Goal: Information Seeking & Learning: Learn about a topic

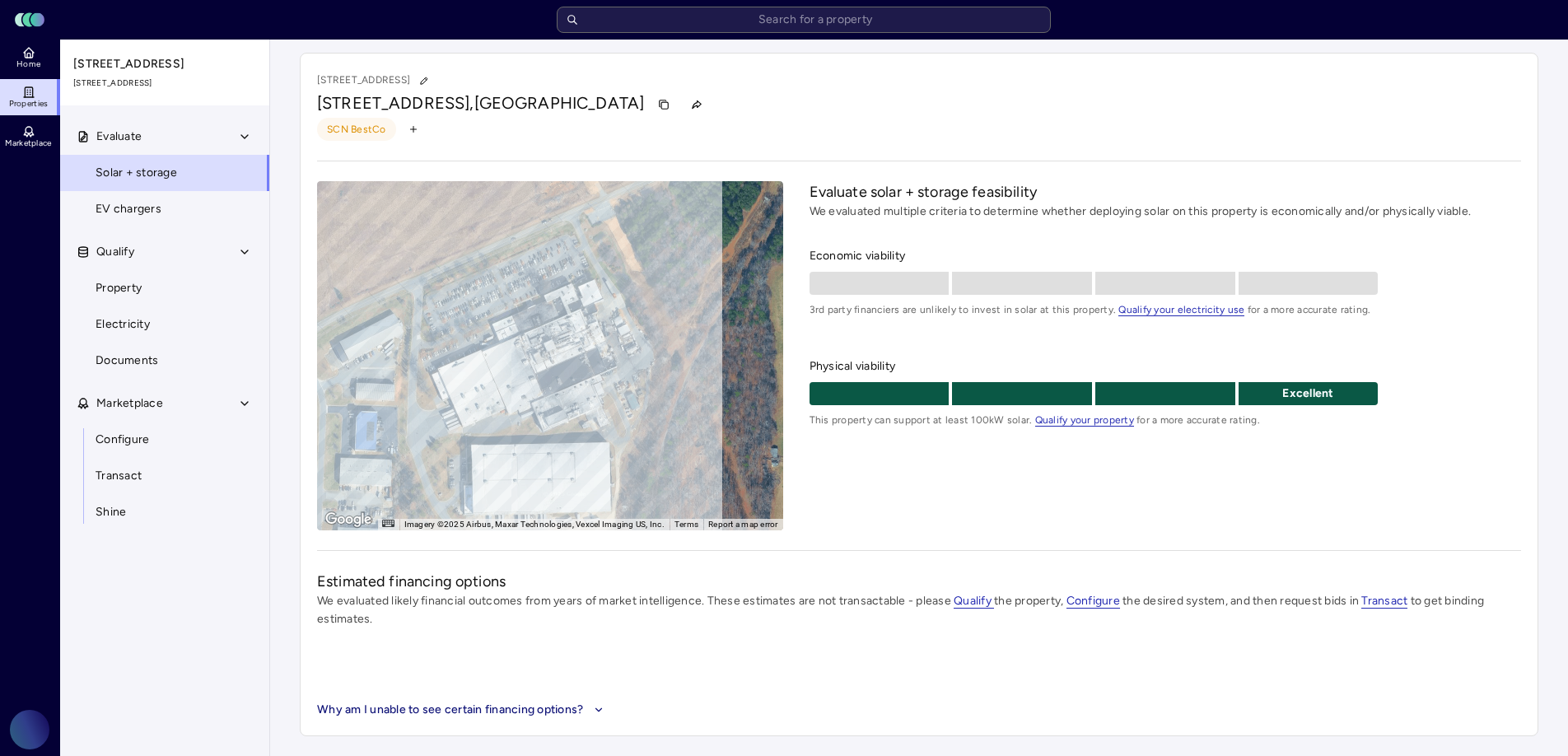
click at [353, 132] on span "SCN BestCo" at bounding box center [357, 129] width 60 height 17
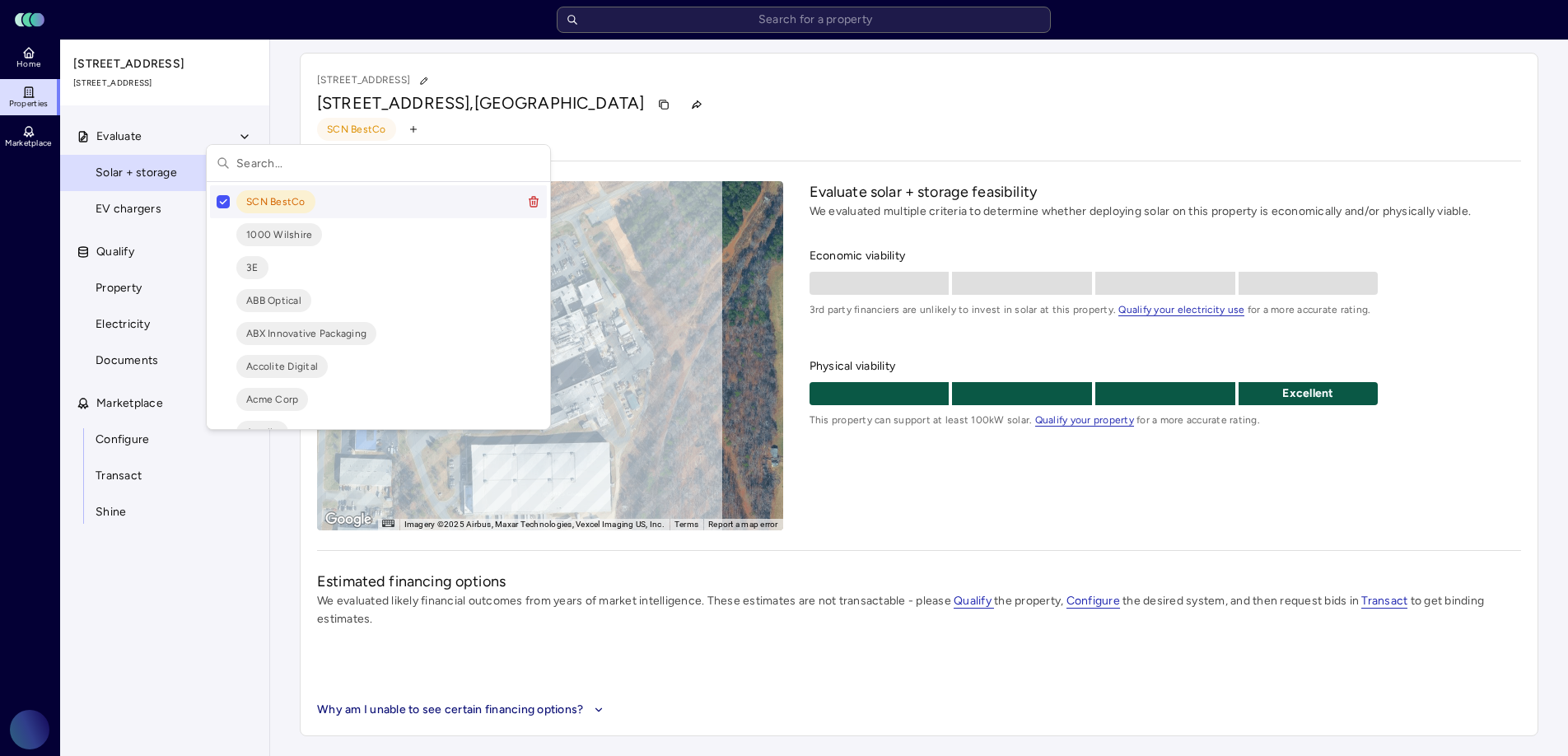
click at [8, 97] on html "Toggle Sidebar Lumen Energy Logo Home Properties Marketplace Gravity Climate Ca…" at bounding box center [784, 378] width 1568 height 756
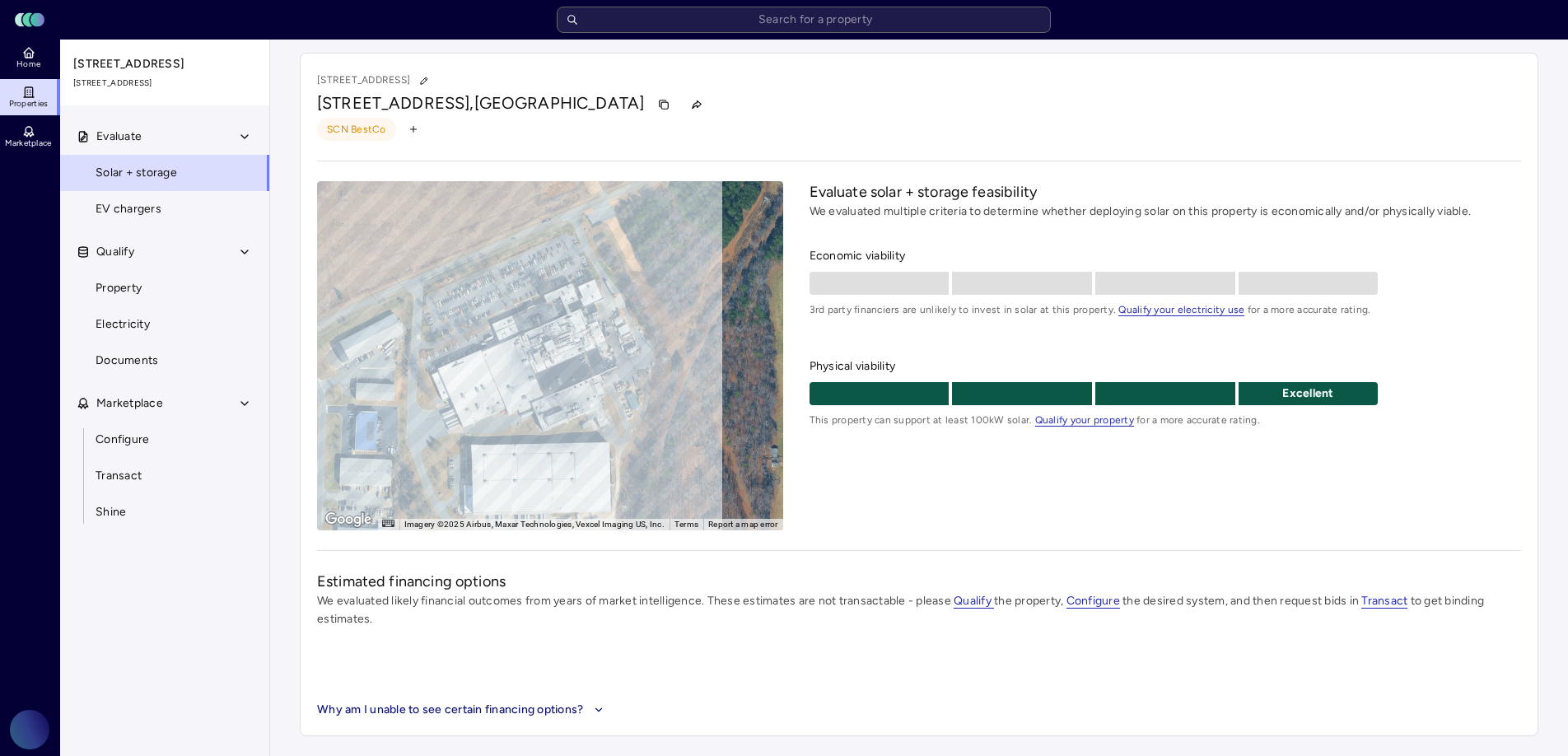
click at [28, 97] on icon at bounding box center [29, 97] width 10 height 0
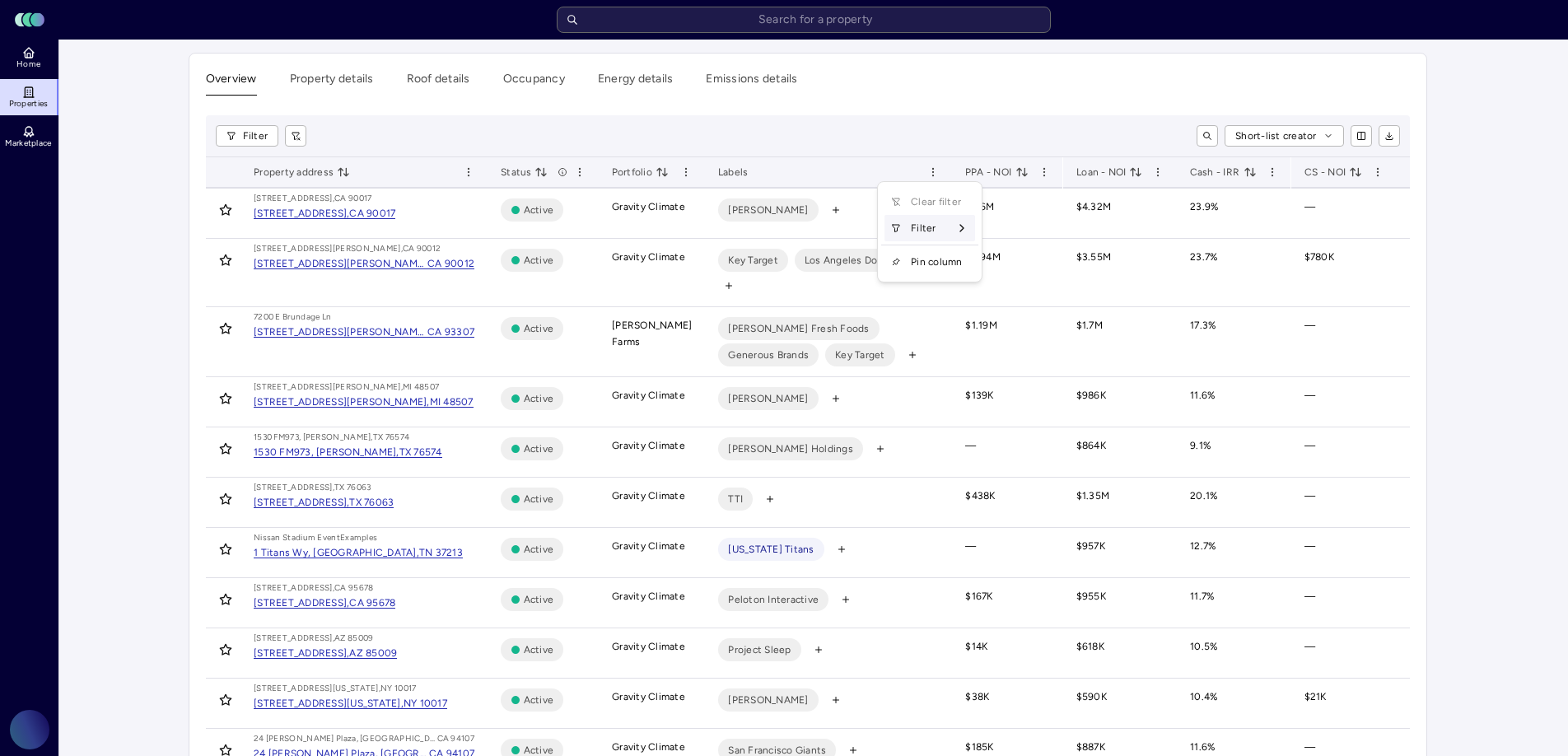
click at [961, 233] on icon at bounding box center [961, 228] width 13 height 13
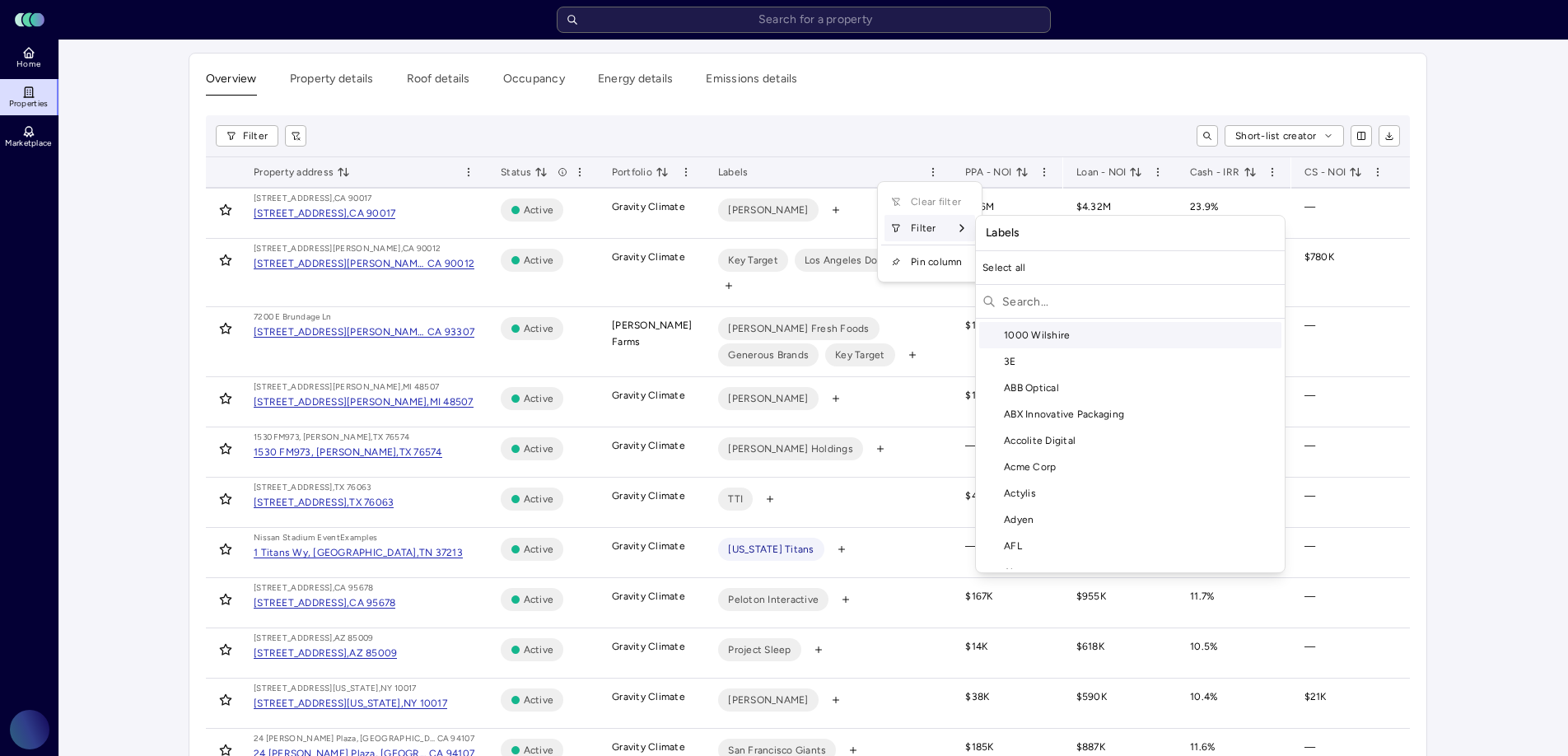
click at [1027, 297] on input "text" at bounding box center [1139, 301] width 276 height 26
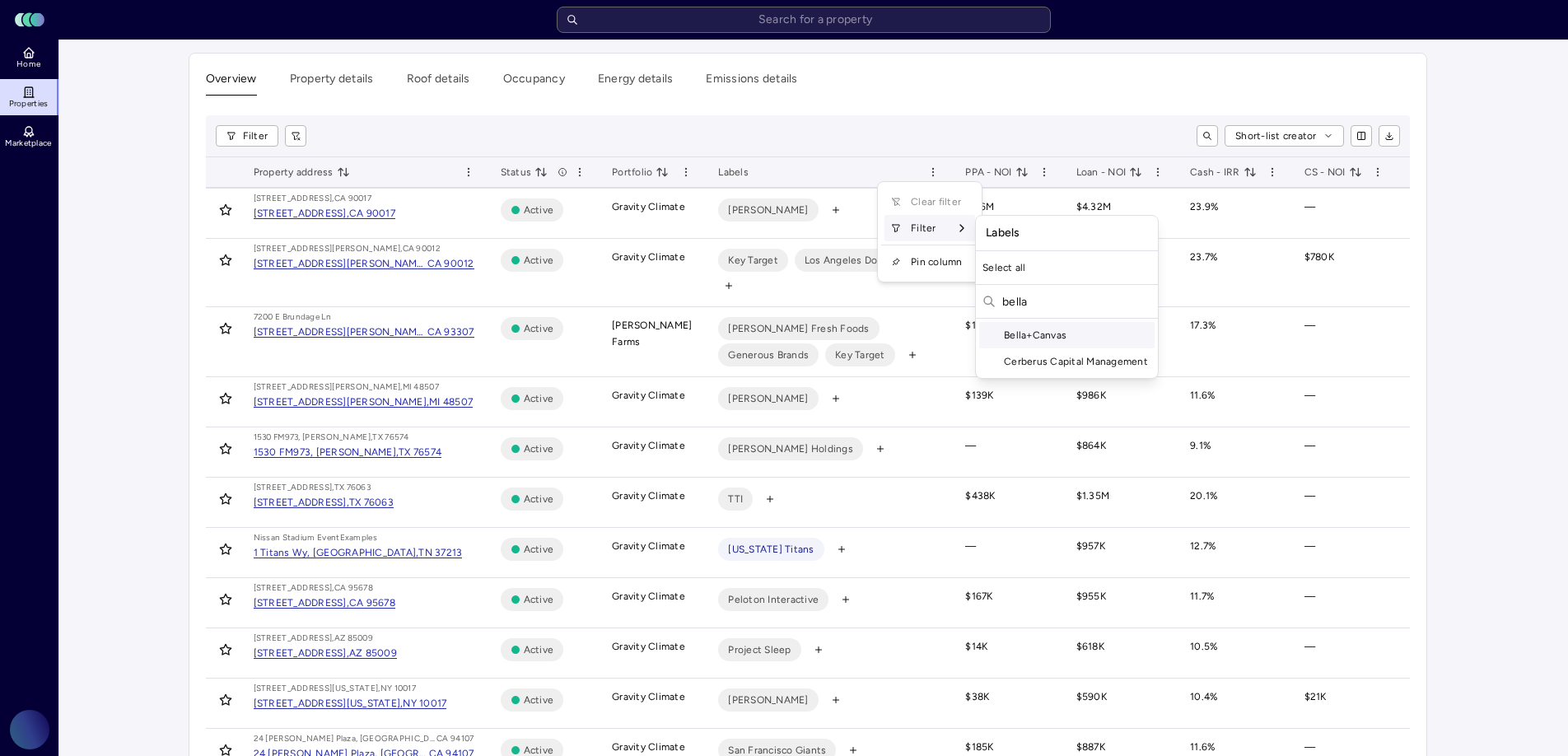
click at [1080, 331] on div "Bella+Canvas" at bounding box center [1067, 335] width 175 height 26
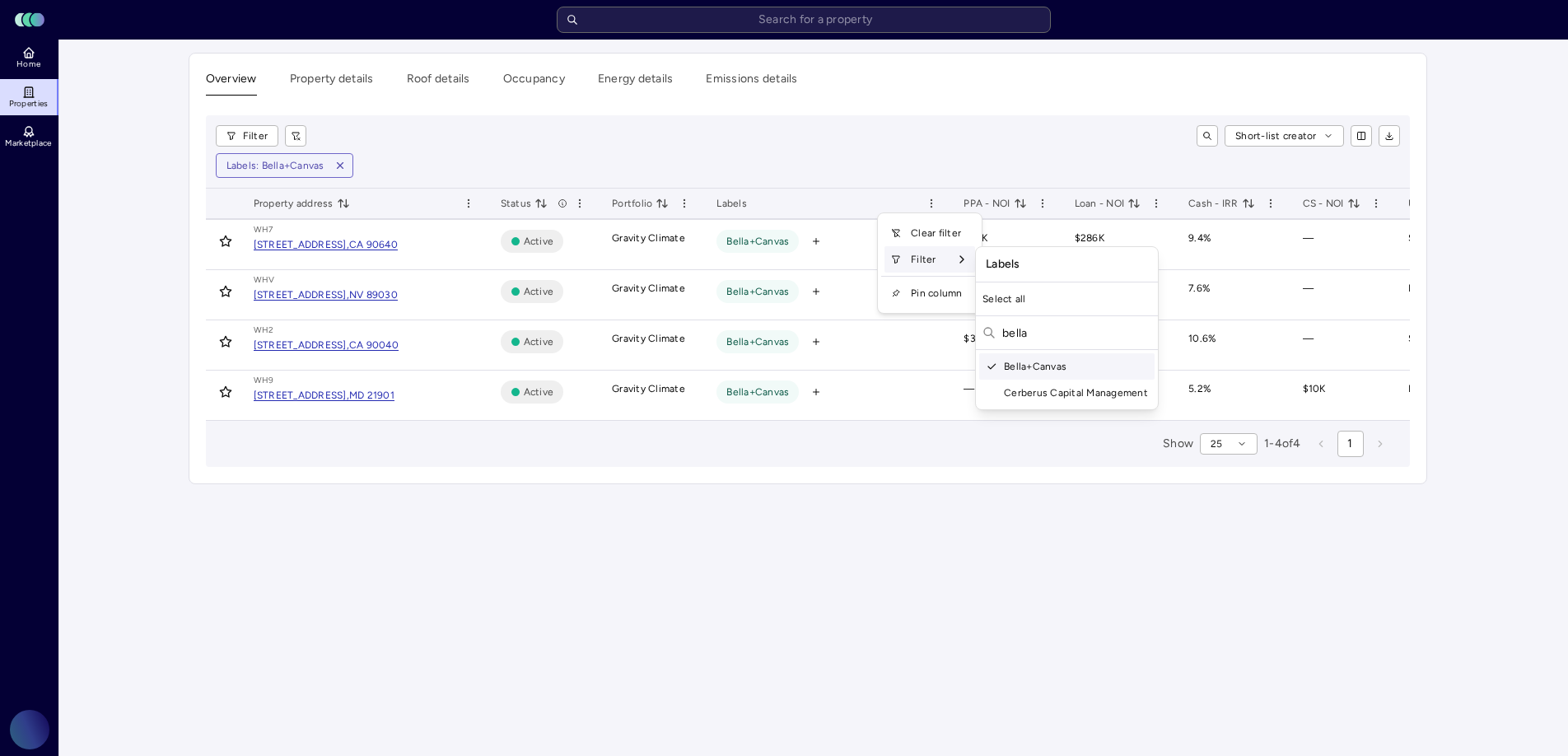
drag, startPoint x: 1053, startPoint y: 333, endPoint x: 1009, endPoint y: 335, distance: 44.0
click at [1009, 335] on input "bella" at bounding box center [1077, 333] width 149 height 26
type input "b"
click at [1057, 366] on div "DriveTime" at bounding box center [1129, 366] width 302 height 26
drag, startPoint x: 1039, startPoint y: 337, endPoint x: 993, endPoint y: 323, distance: 48.1
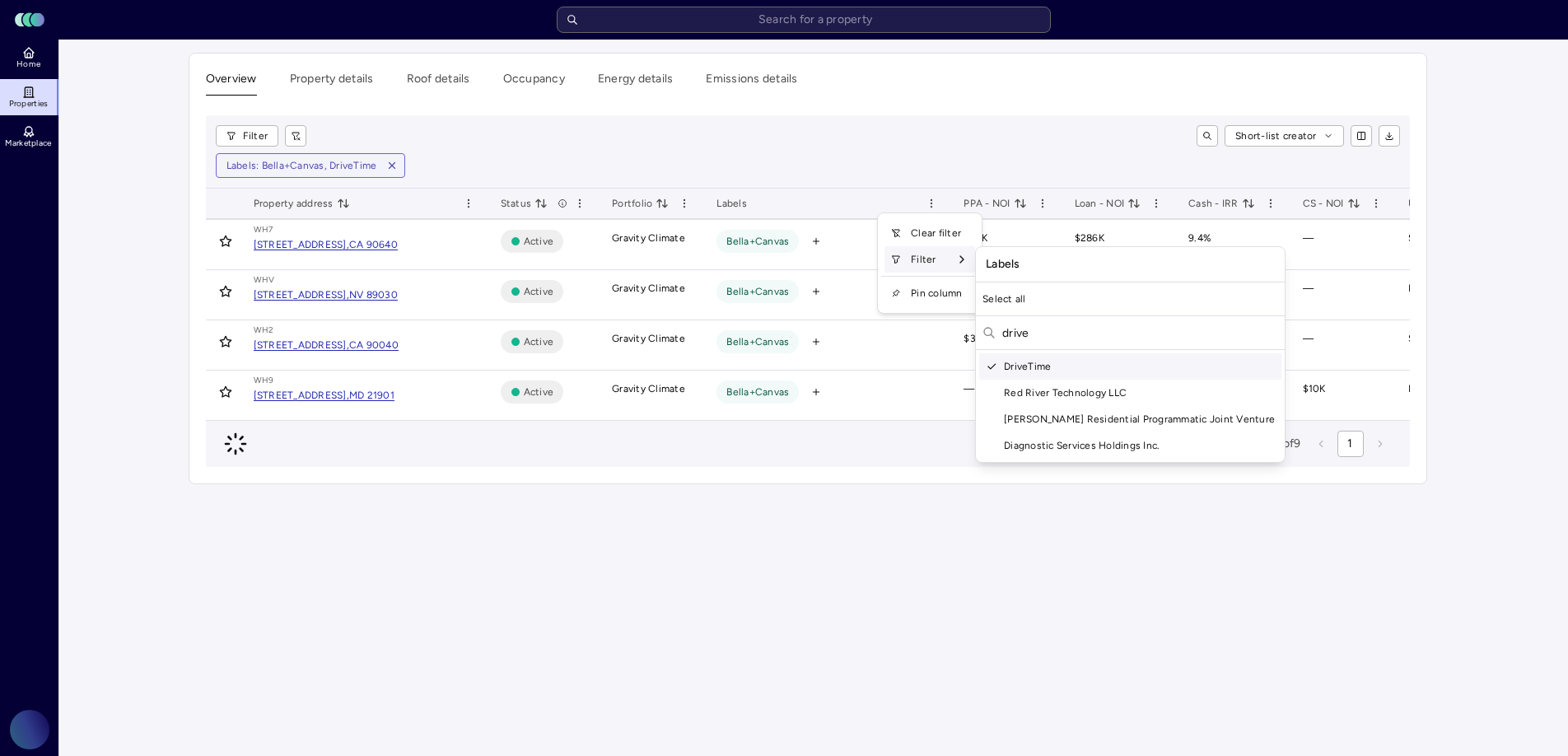
click at [1000, 333] on div "drive" at bounding box center [1129, 334] width 309 height 31
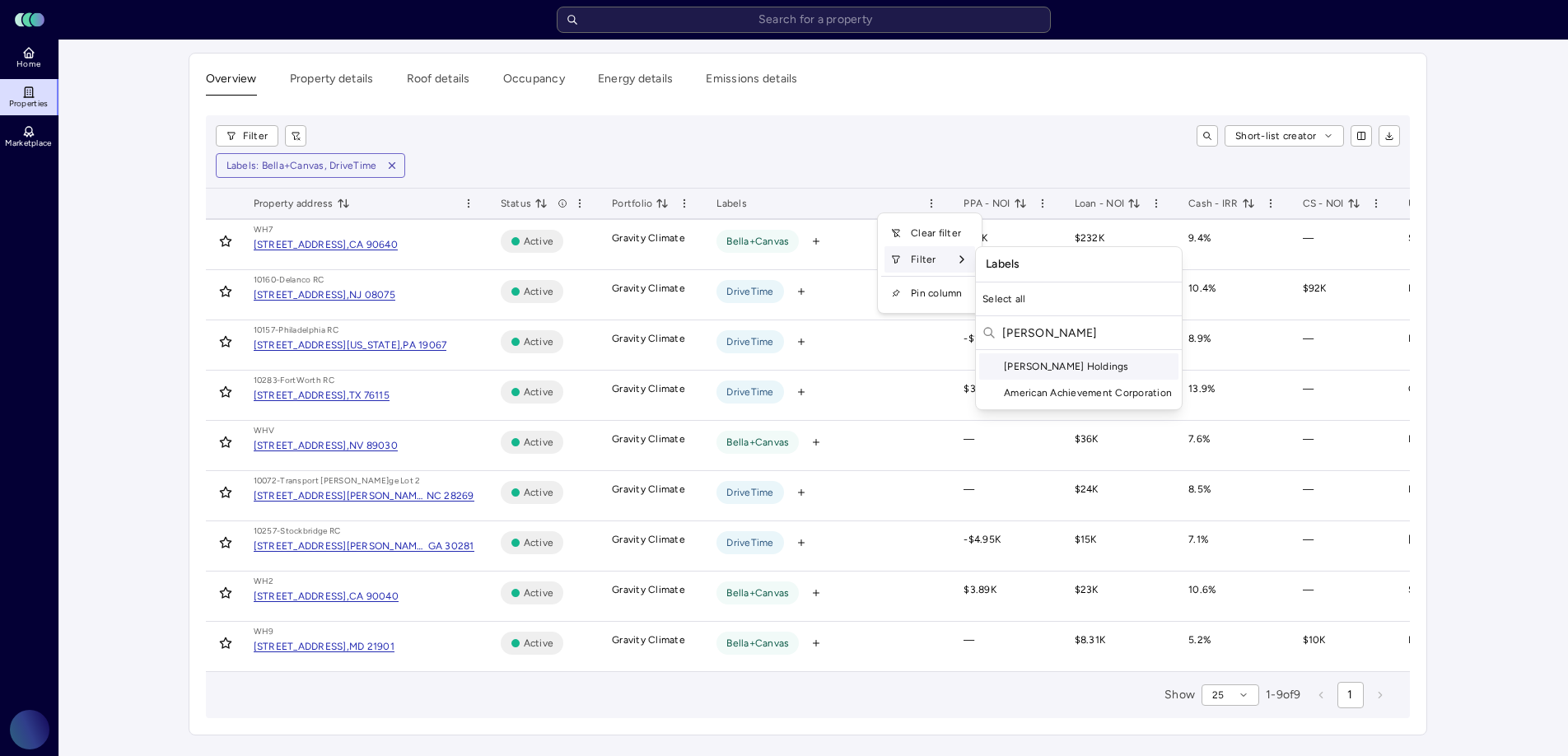
click at [1014, 366] on div "[PERSON_NAME] Holdings" at bounding box center [1078, 366] width 199 height 26
drag, startPoint x: 1061, startPoint y: 329, endPoint x: 999, endPoint y: 333, distance: 62.1
click at [999, 333] on div "marmon" at bounding box center [1078, 334] width 206 height 31
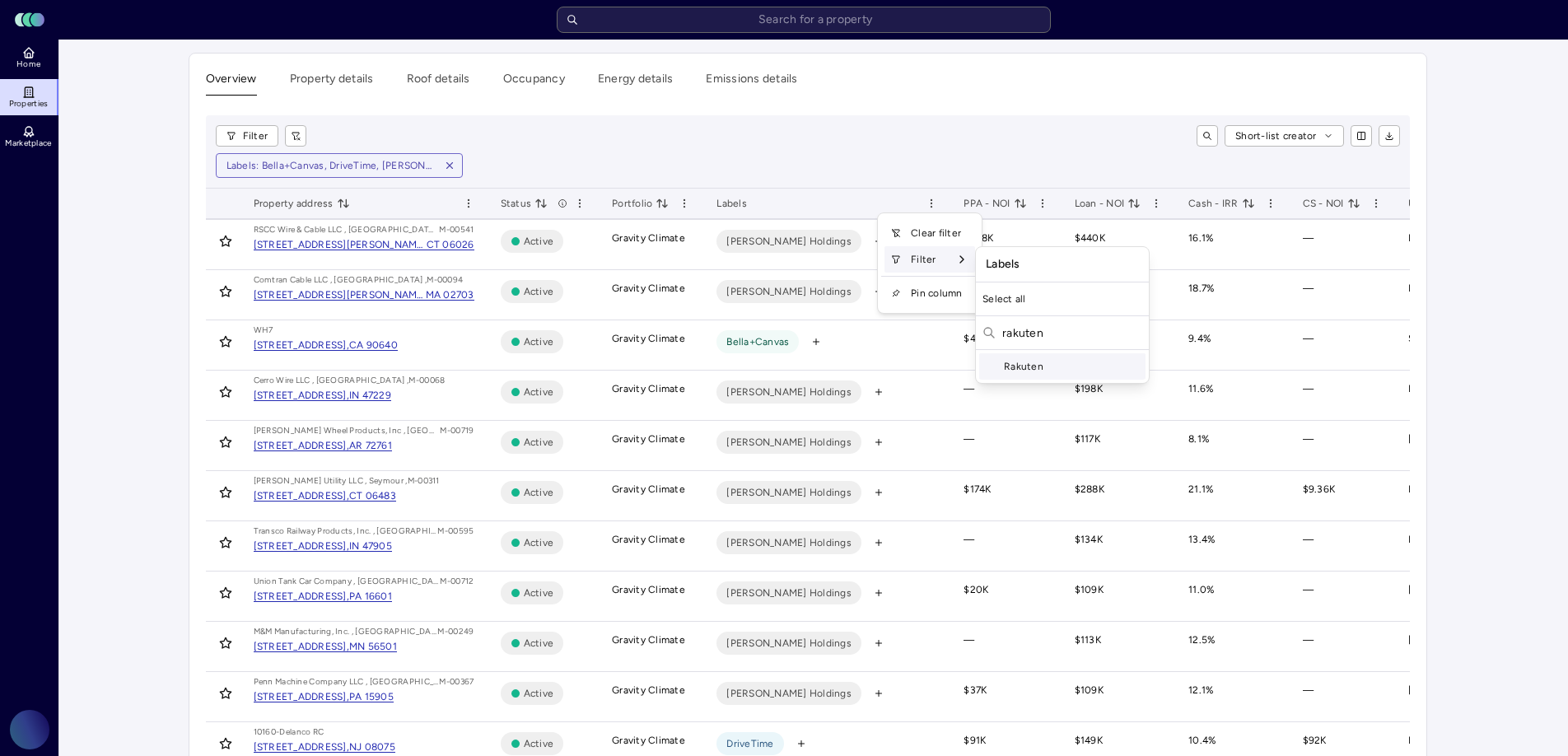
type input "rakuten"
click at [1028, 362] on div "Rakuten" at bounding box center [1062, 366] width 166 height 26
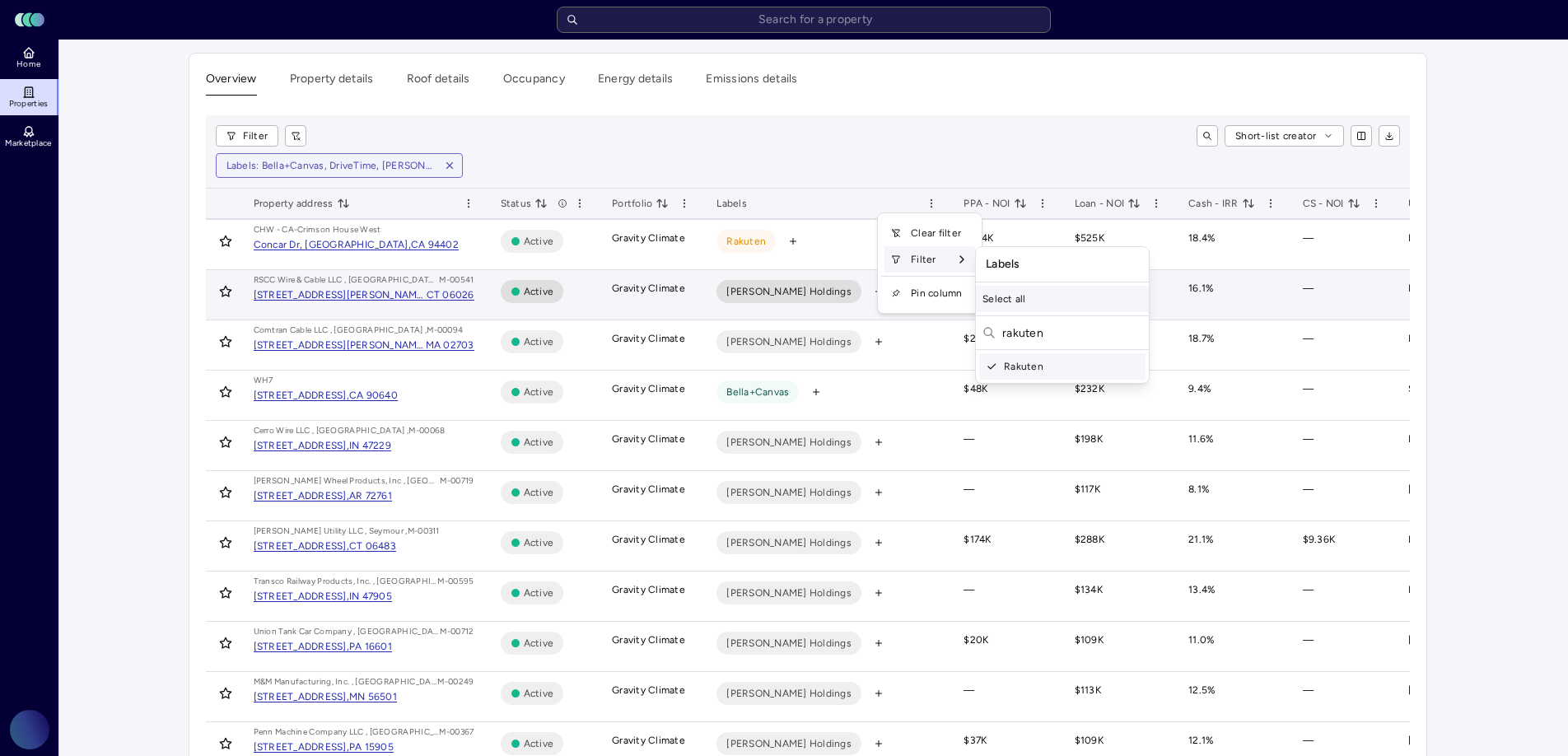
click at [1032, 304] on div "Select all" at bounding box center [1062, 299] width 173 height 26
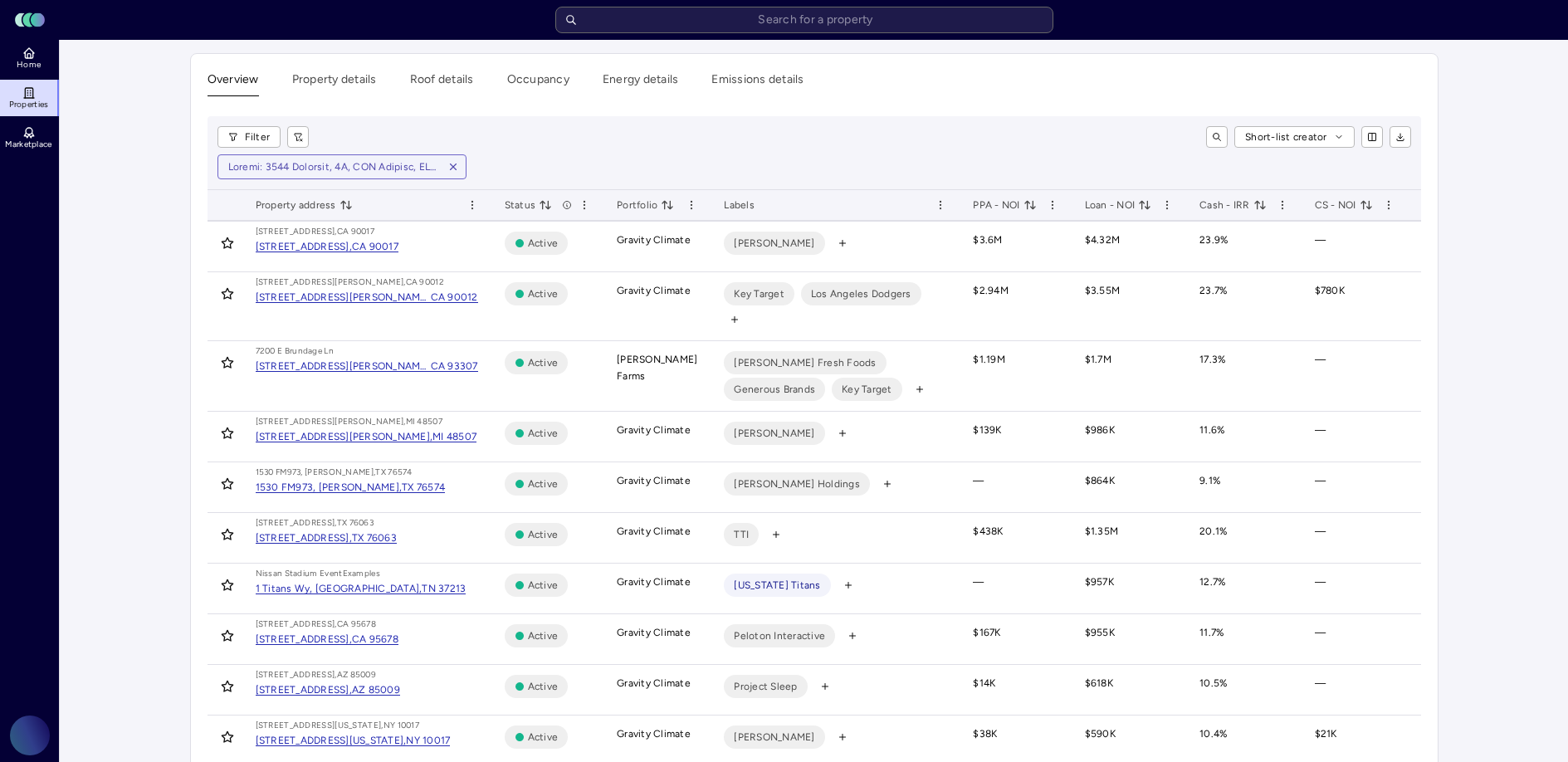
click at [946, 210] on th "Labels" at bounding box center [835, 206] width 249 height 32
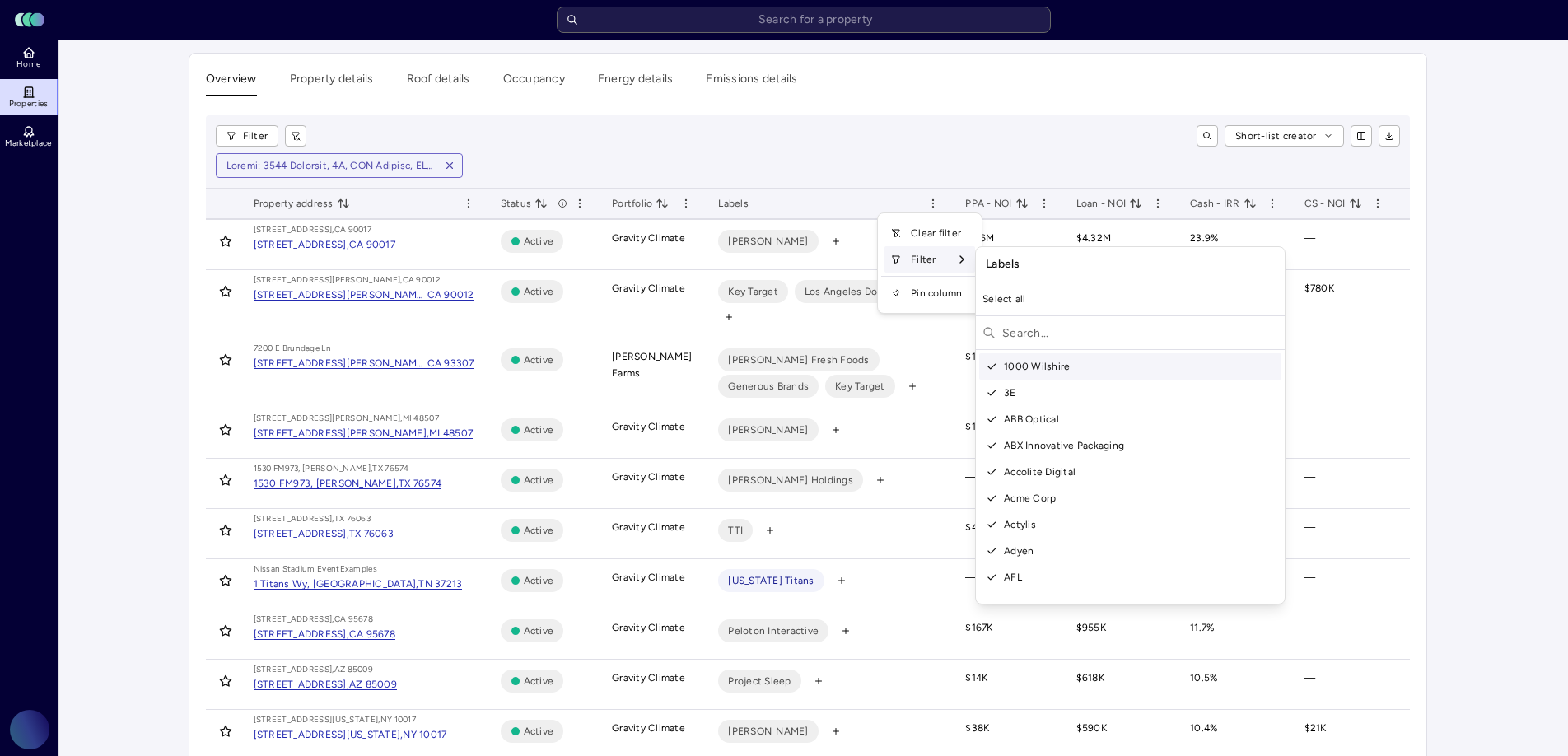
click at [949, 266] on div "Filter" at bounding box center [929, 260] width 90 height 26
click at [1043, 334] on input "text" at bounding box center [1139, 333] width 276 height 26
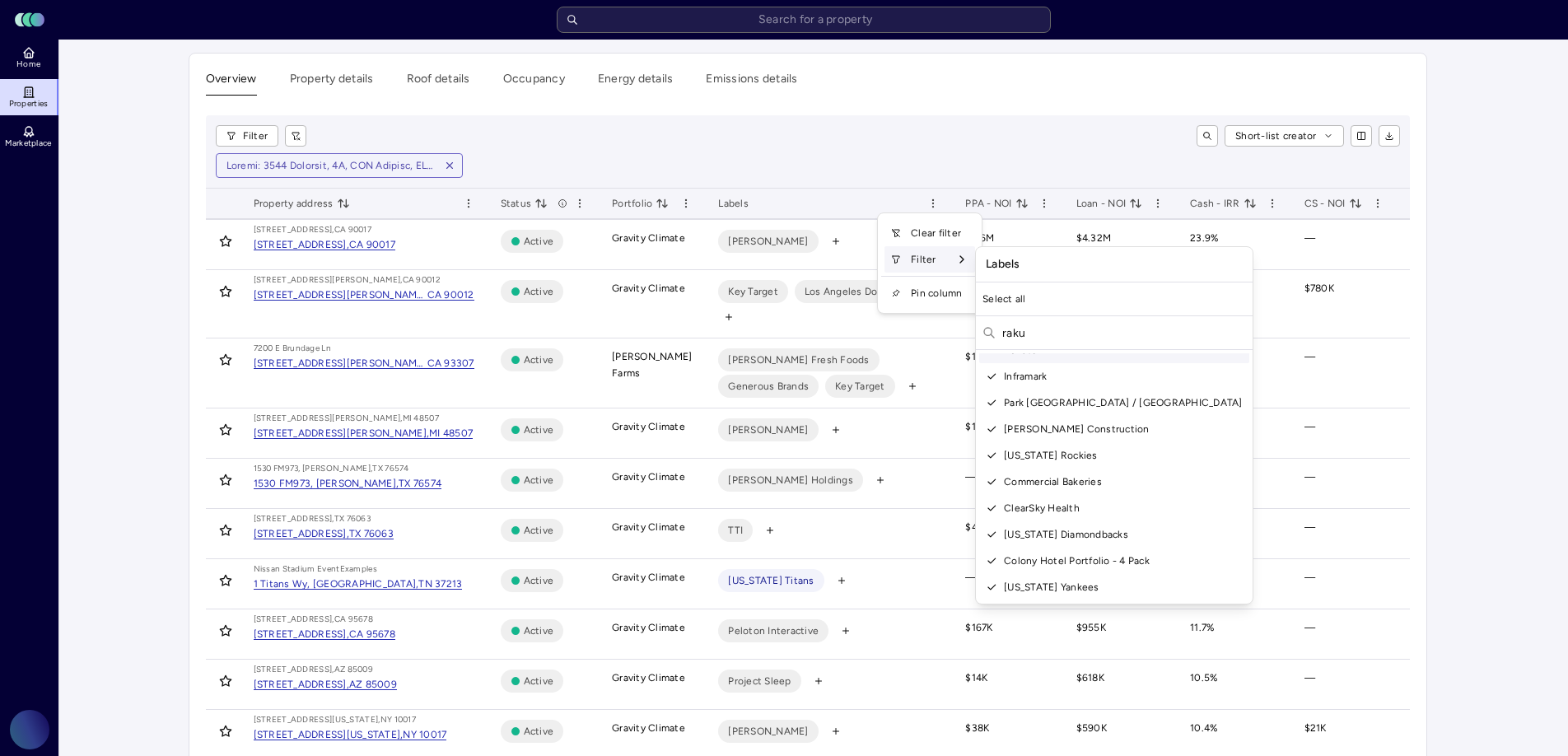
scroll to position [0, 0]
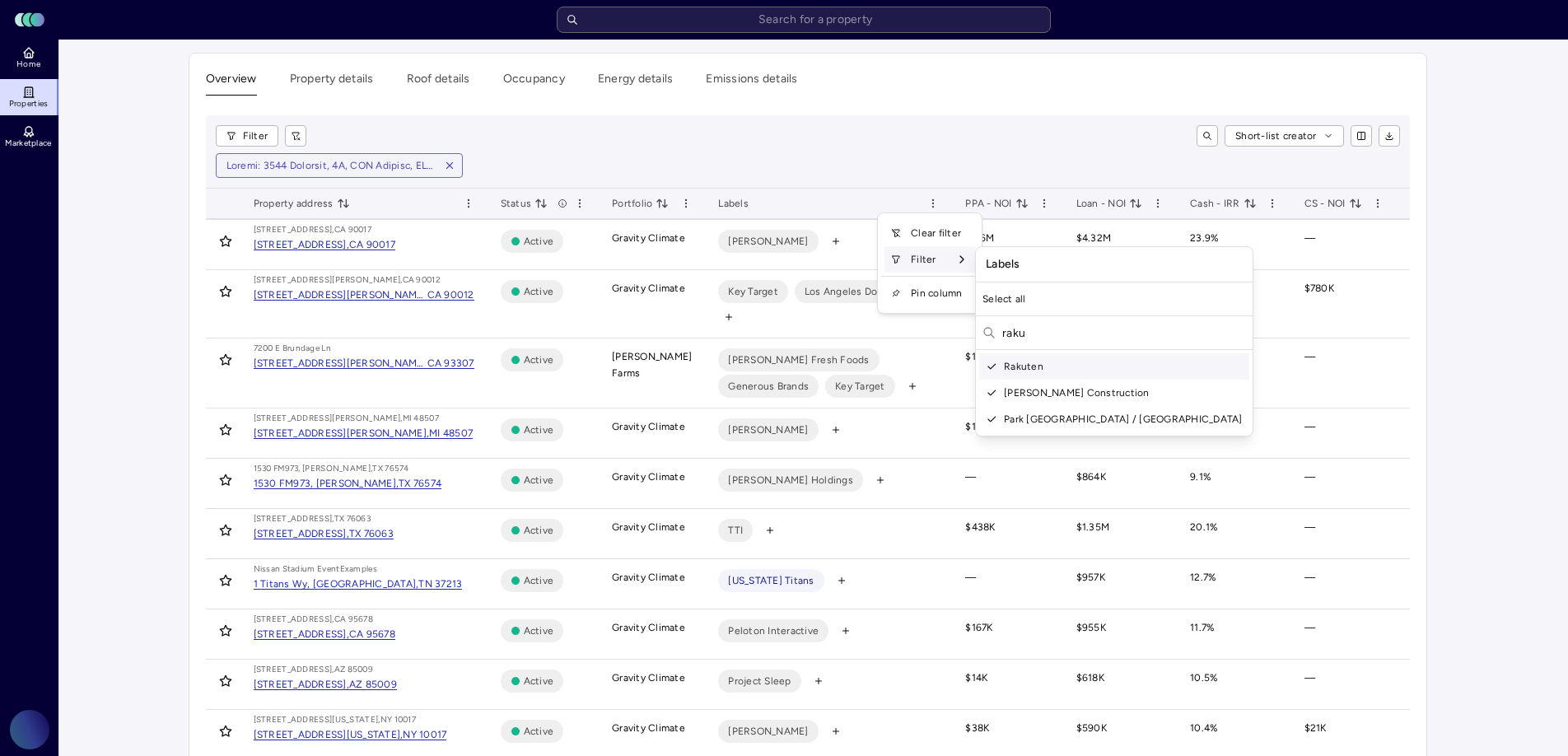
type input "raku"
click at [1031, 364] on div "Rakuten" at bounding box center [1114, 366] width 270 height 26
click at [943, 235] on div "Clear filter" at bounding box center [929, 233] width 90 height 26
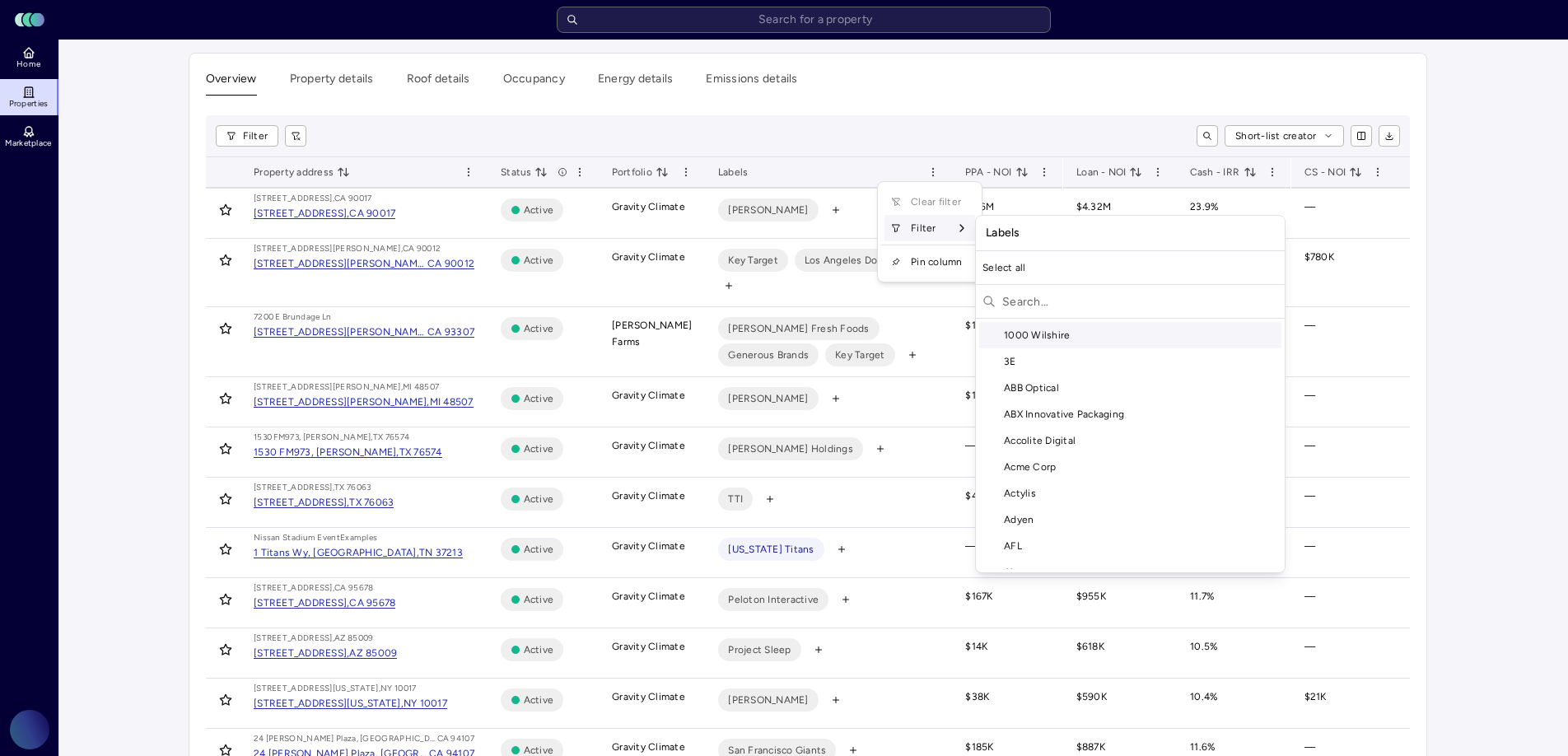
click at [955, 235] on div "Filter" at bounding box center [929, 228] width 90 height 26
click at [1037, 307] on input "text" at bounding box center [1139, 301] width 276 height 26
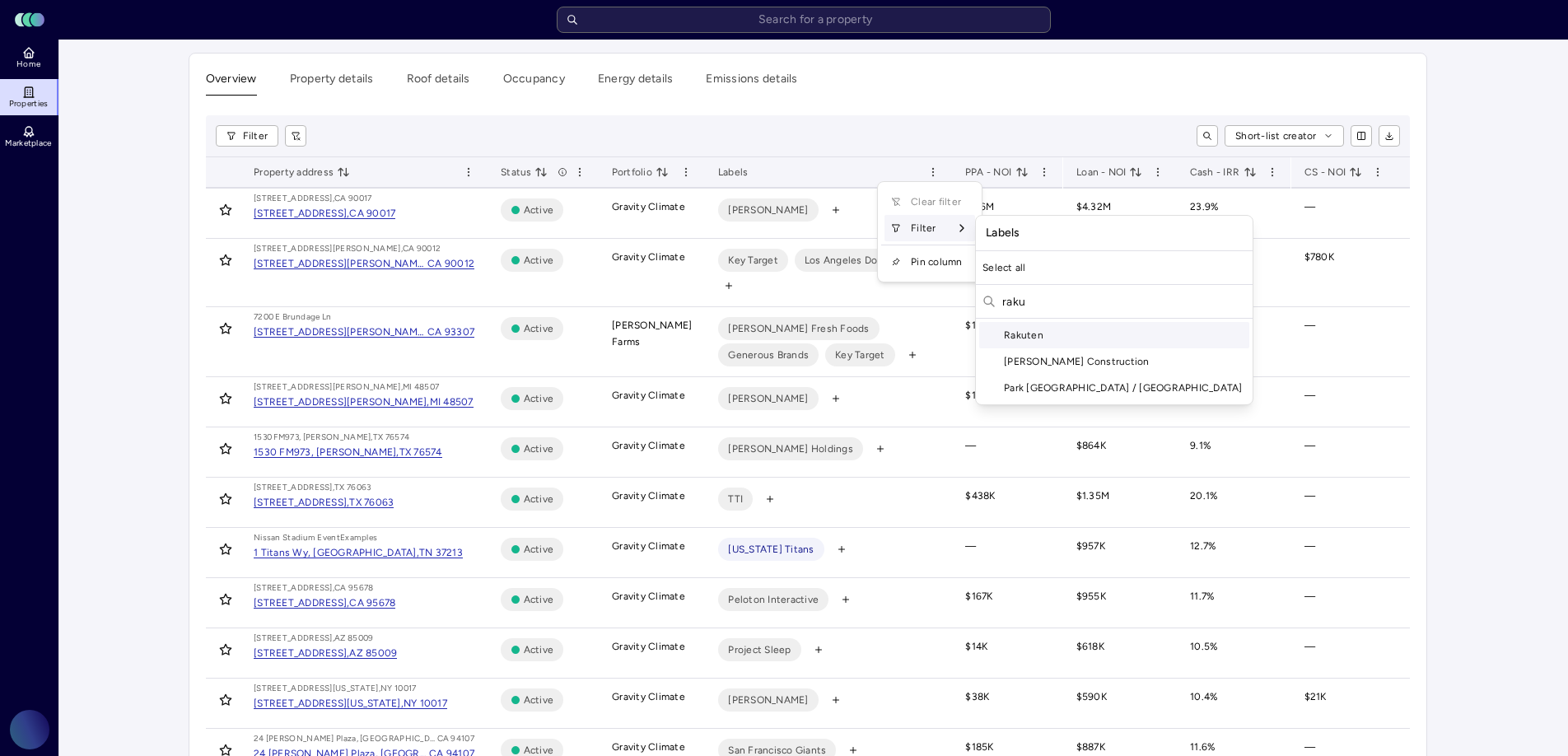
click at [1060, 332] on div "Rakuten" at bounding box center [1114, 335] width 270 height 26
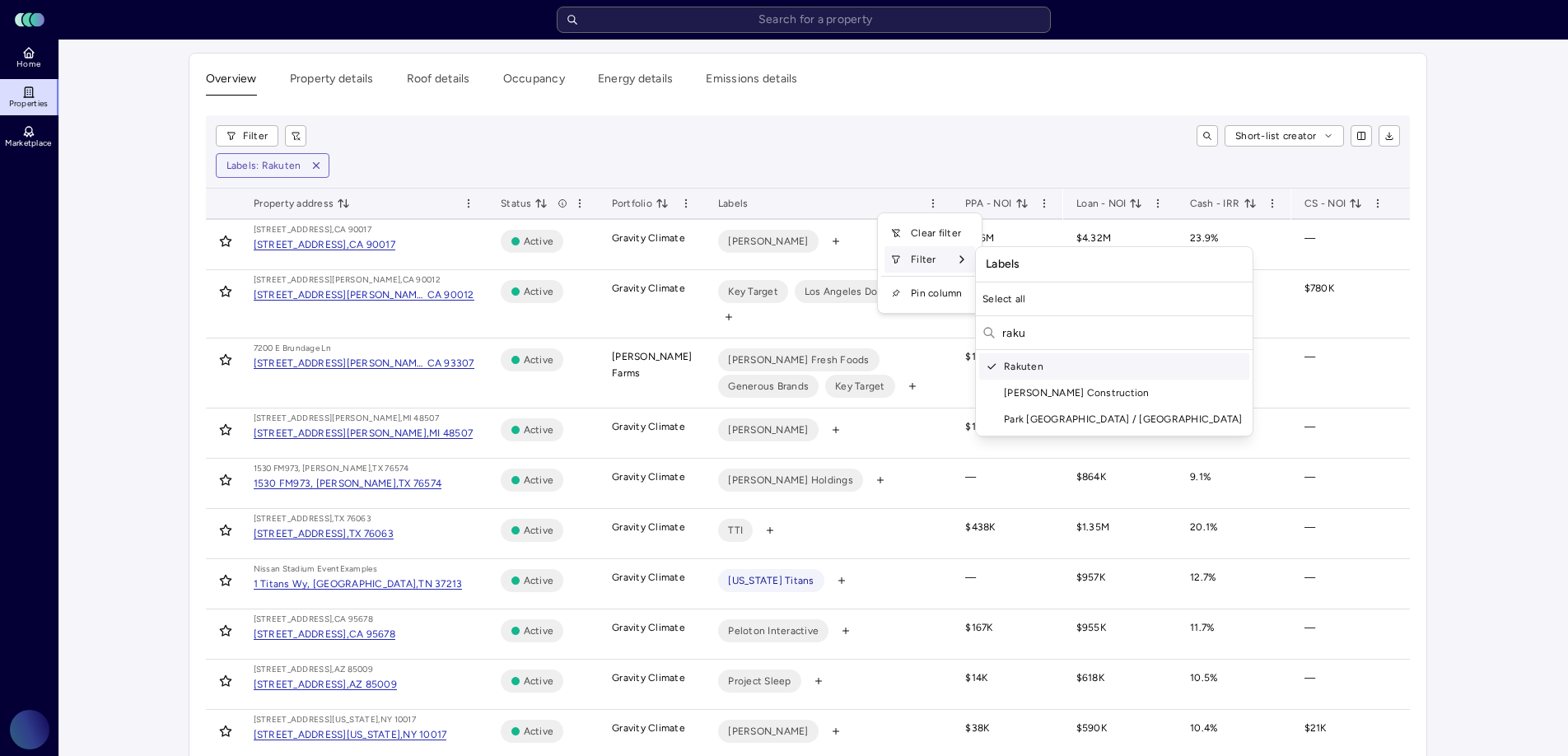
click at [1035, 333] on input "raku" at bounding box center [1124, 333] width 244 height 26
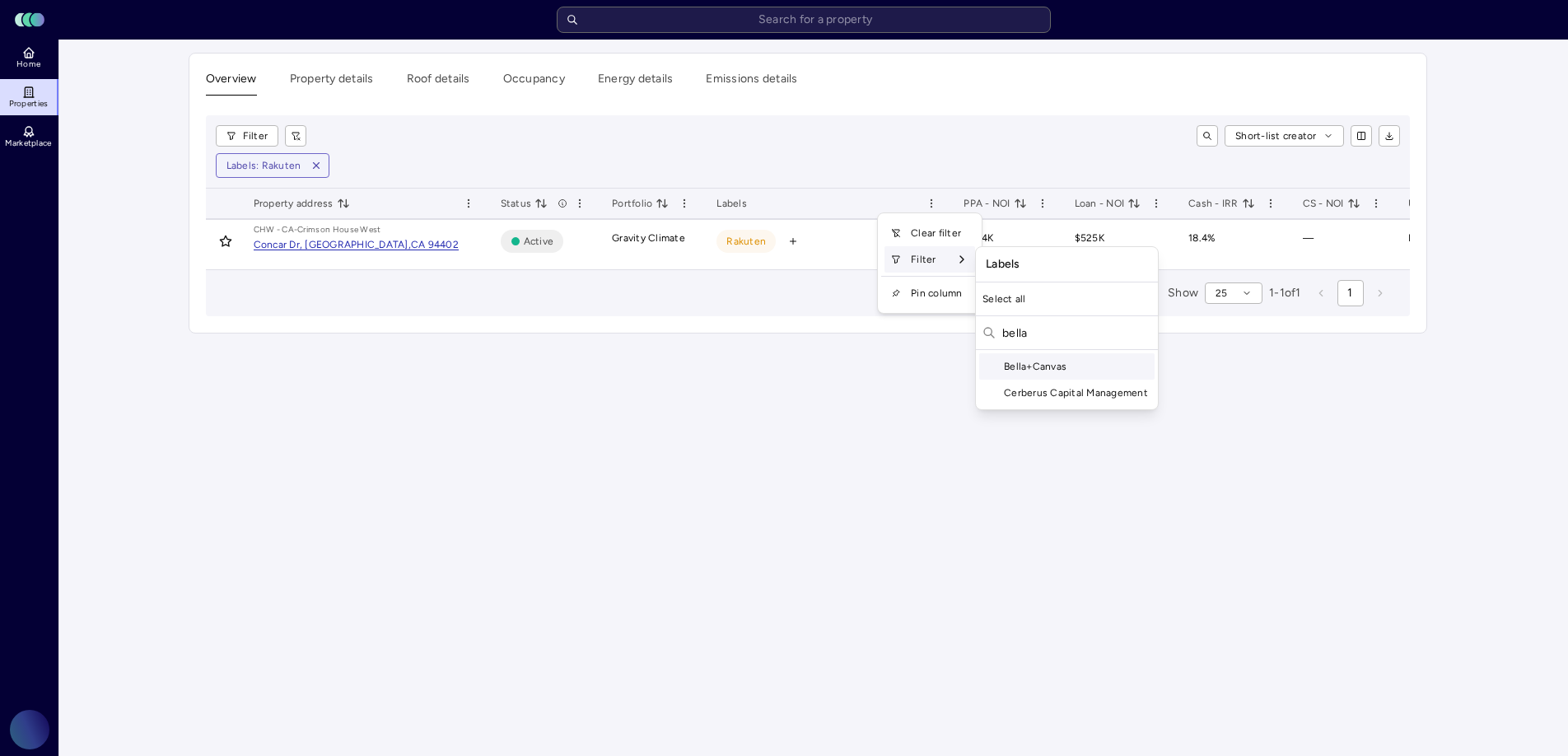
click at [1040, 367] on div "Bella+Canvas" at bounding box center [1067, 366] width 175 height 26
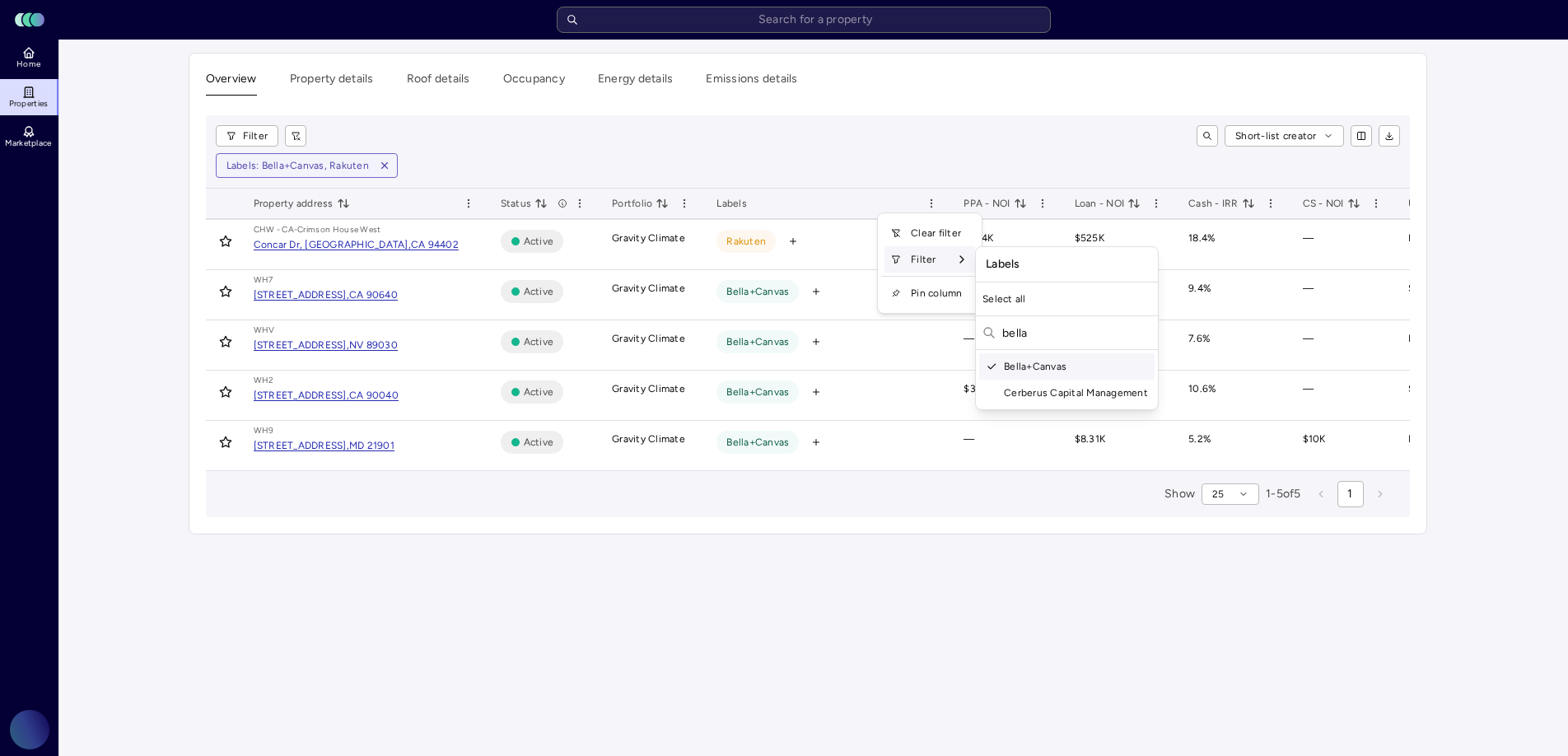
drag, startPoint x: 1034, startPoint y: 336, endPoint x: 990, endPoint y: 329, distance: 44.6
click at [990, 329] on div "bella" at bounding box center [1067, 334] width 182 height 31
click at [1031, 362] on div "DriveTime" at bounding box center [1129, 366] width 302 height 26
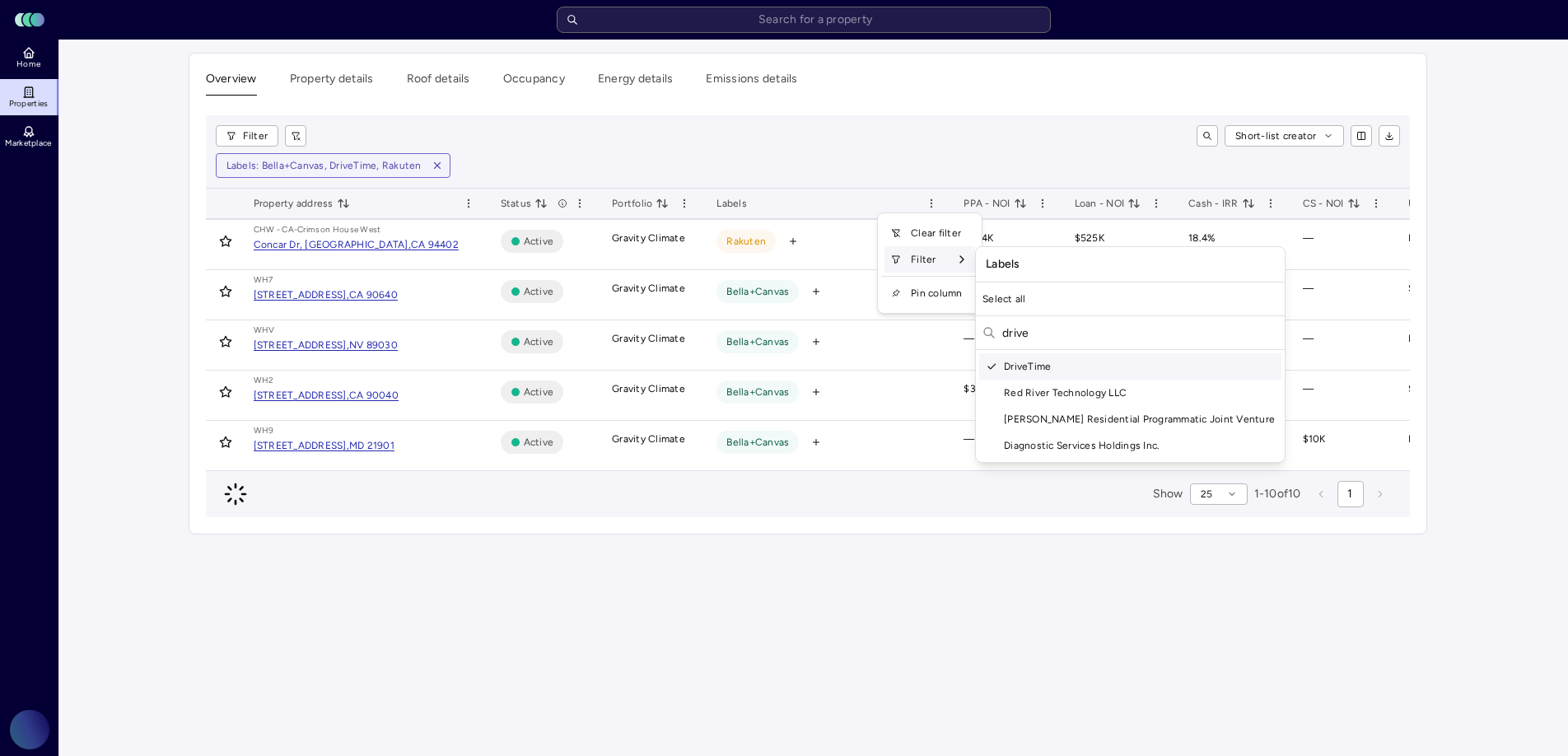
drag, startPoint x: 1052, startPoint y: 338, endPoint x: 994, endPoint y: 333, distance: 58.2
click at [994, 333] on div "drive" at bounding box center [1129, 334] width 309 height 31
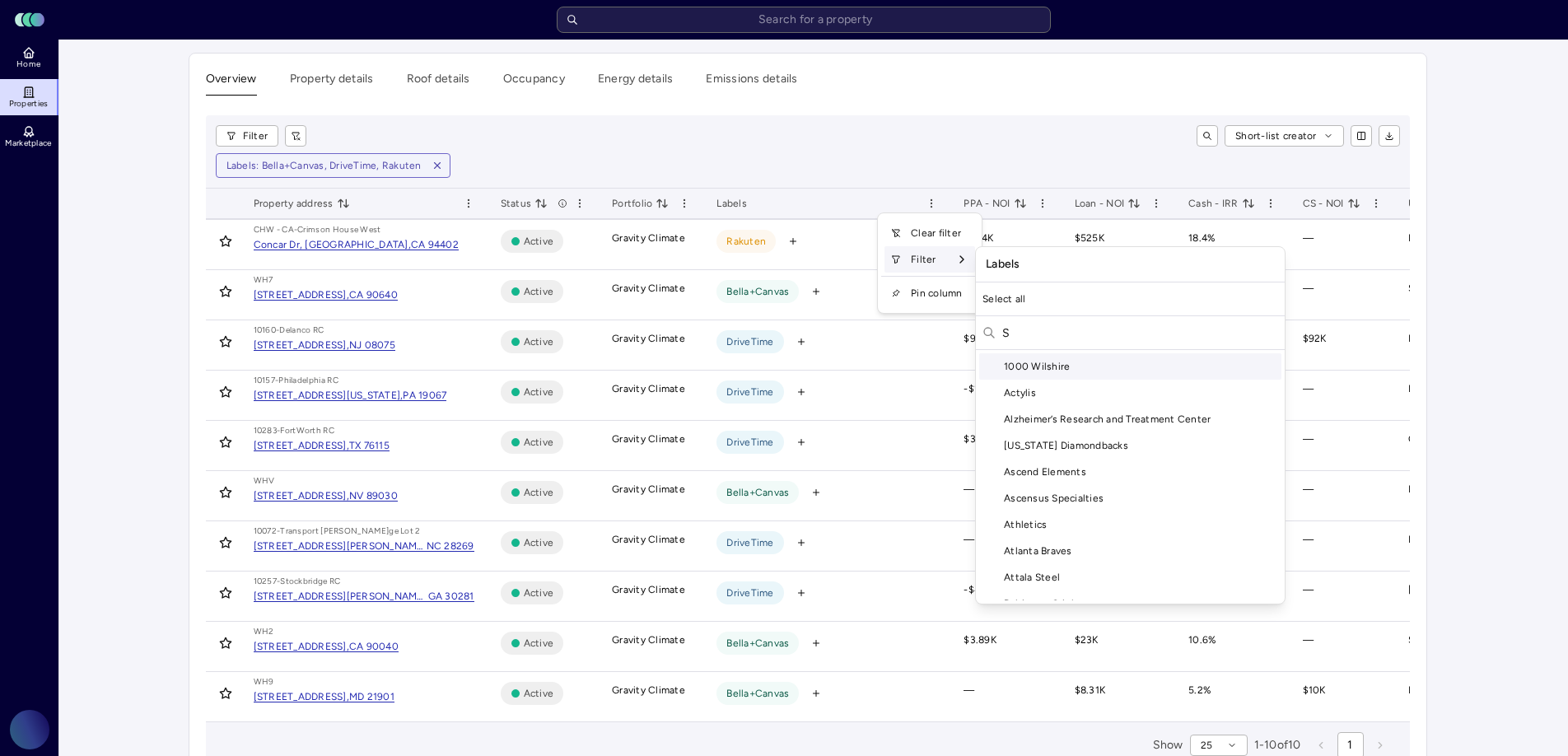
click at [1075, 331] on input "S" at bounding box center [1139, 333] width 276 height 26
click at [1079, 363] on div "SCN BestCo" at bounding box center [1129, 366] width 302 height 26
drag, startPoint x: 1053, startPoint y: 334, endPoint x: 1008, endPoint y: 326, distance: 45.7
click at [1008, 326] on input "SCN" at bounding box center [1139, 333] width 276 height 26
type input "S"
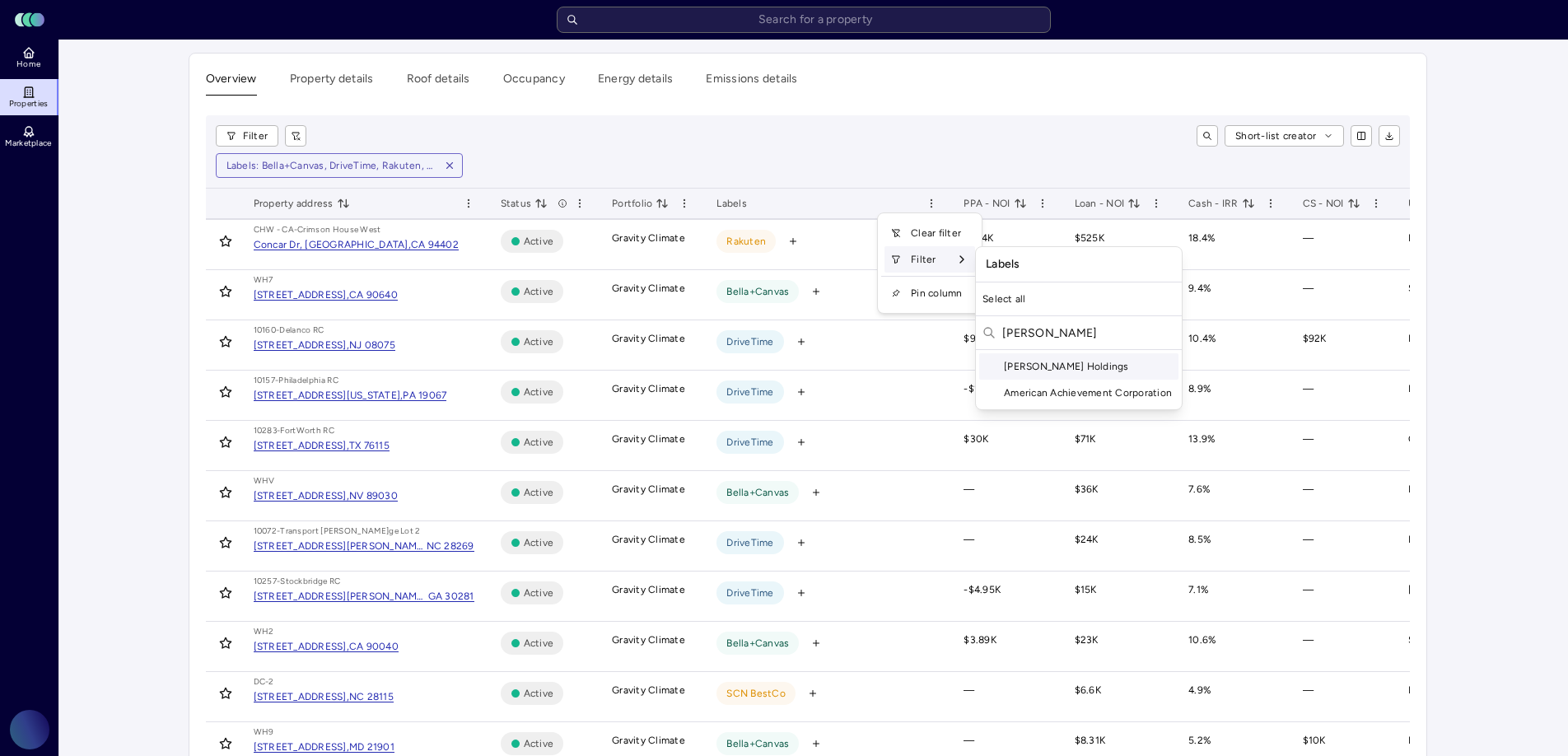
click at [1032, 367] on div "Marmon Holdings" at bounding box center [1078, 366] width 199 height 26
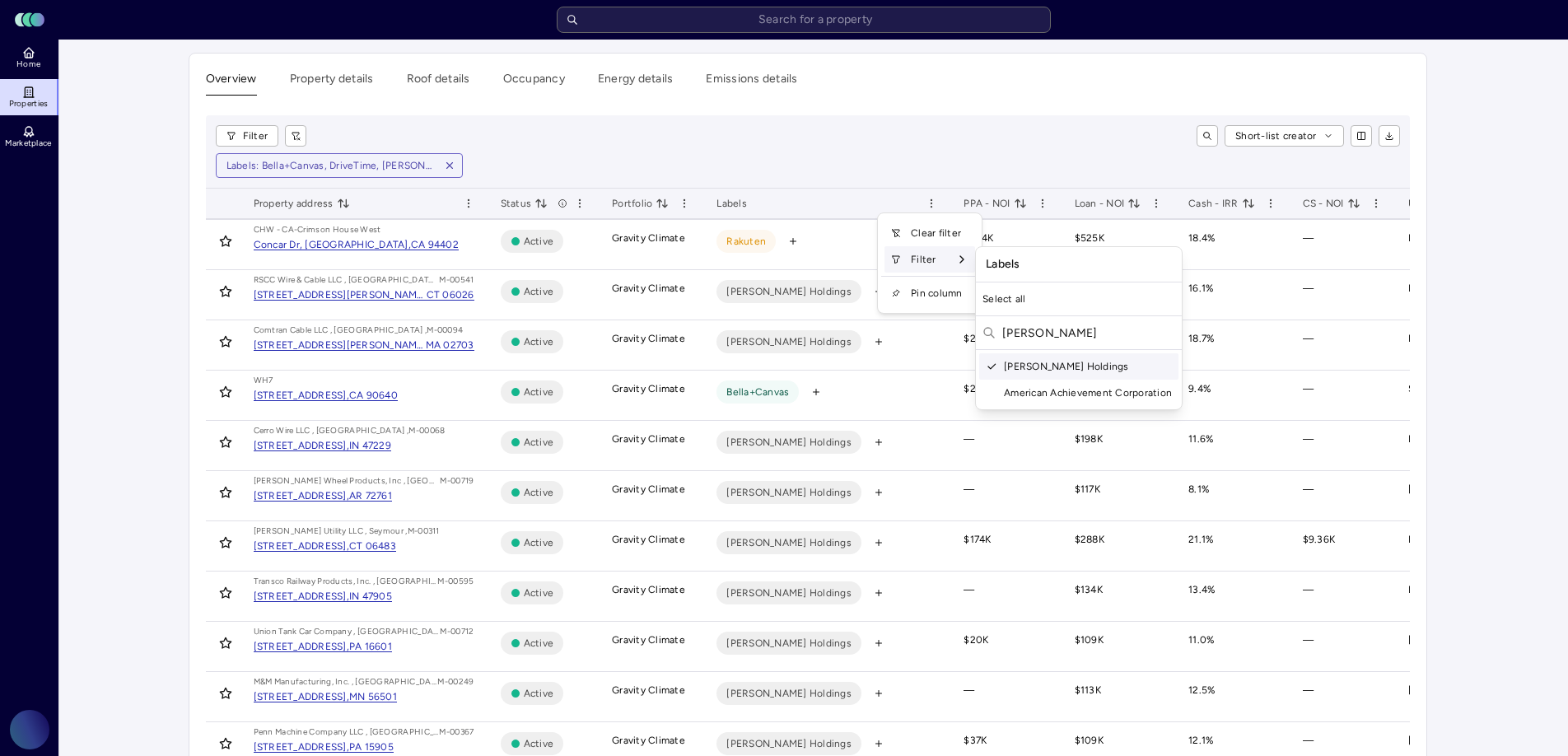
drag, startPoint x: 1053, startPoint y: 340, endPoint x: 982, endPoint y: 327, distance: 72.2
click at [982, 327] on div "marmon" at bounding box center [1078, 334] width 206 height 31
click at [1021, 361] on div "Valmont Industries" at bounding box center [1062, 366] width 166 height 26
drag, startPoint x: 1061, startPoint y: 337, endPoint x: 1000, endPoint y: 329, distance: 61.5
click at [1000, 329] on div "valmont" at bounding box center [1062, 334] width 173 height 31
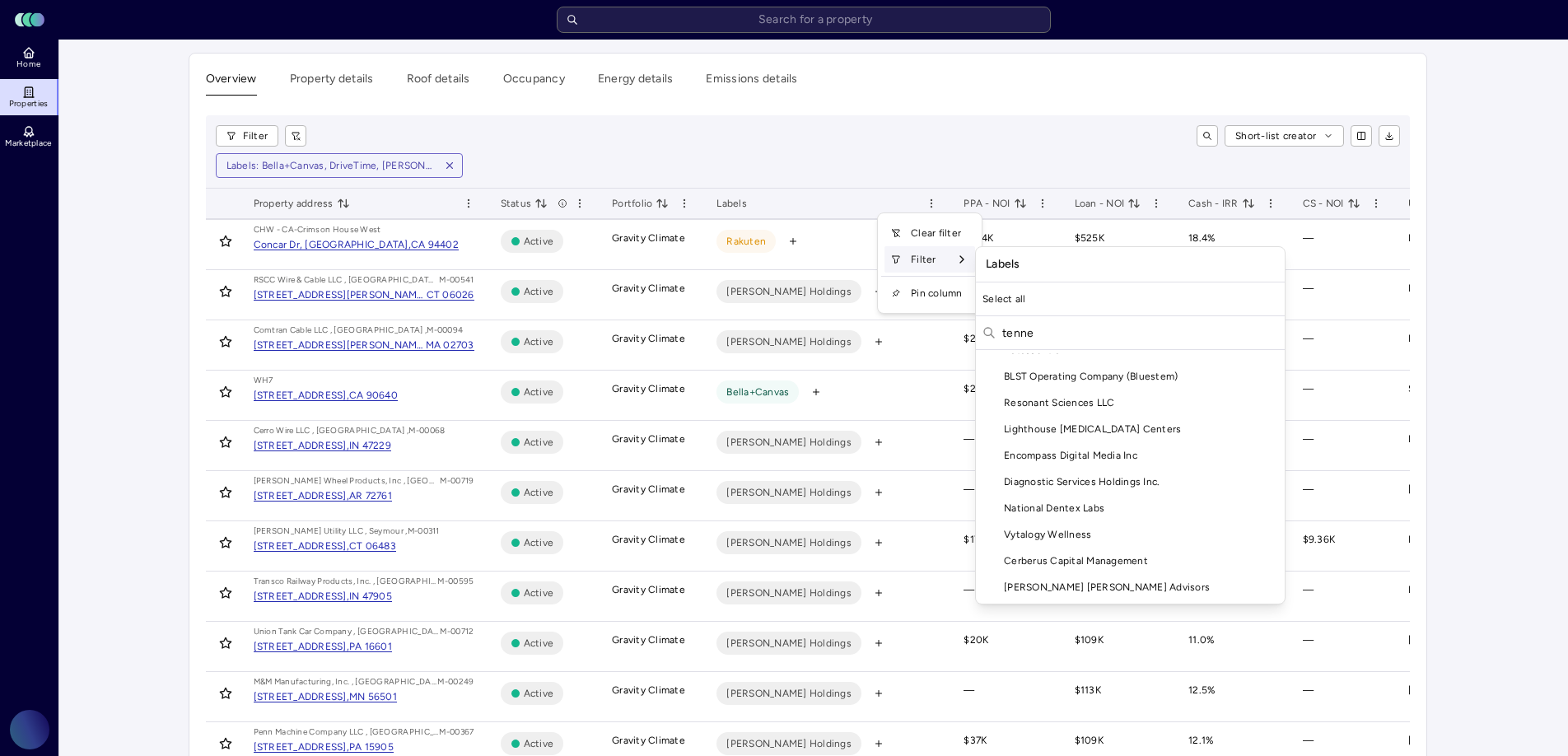
scroll to position [333, 0]
type input "tennes"
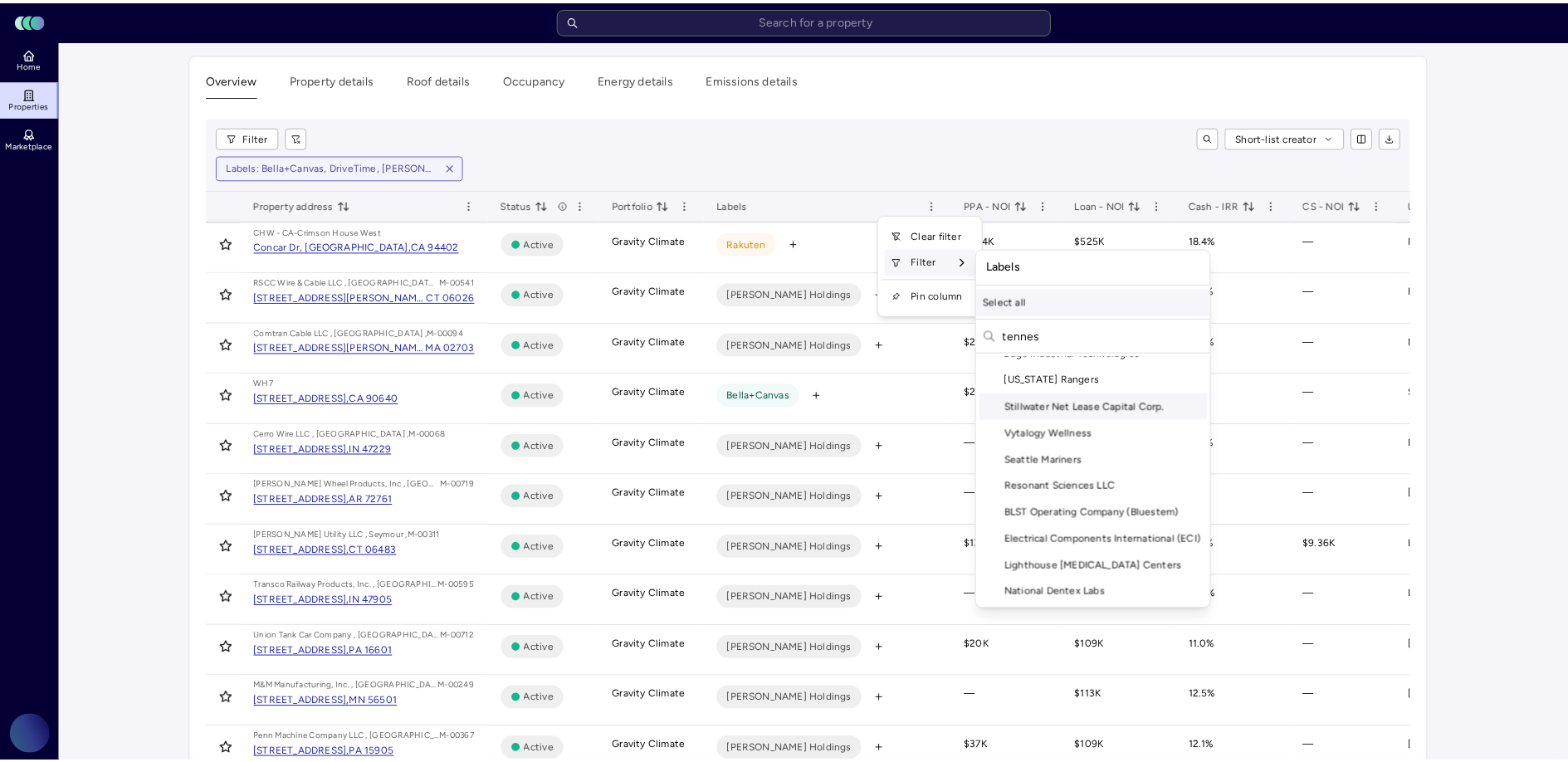
scroll to position [0, 0]
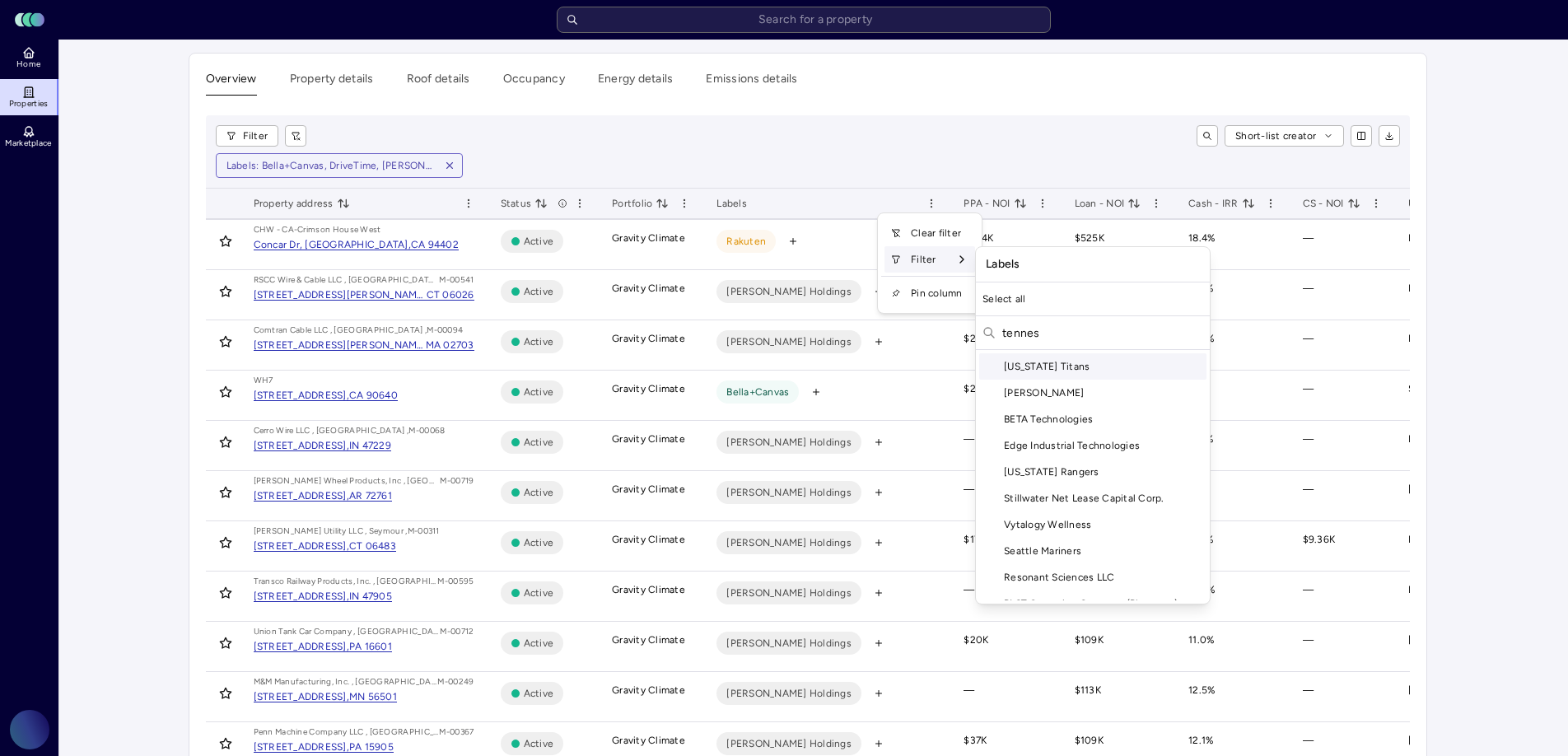
click at [1087, 366] on div "Tennessee Titans" at bounding box center [1092, 366] width 228 height 26
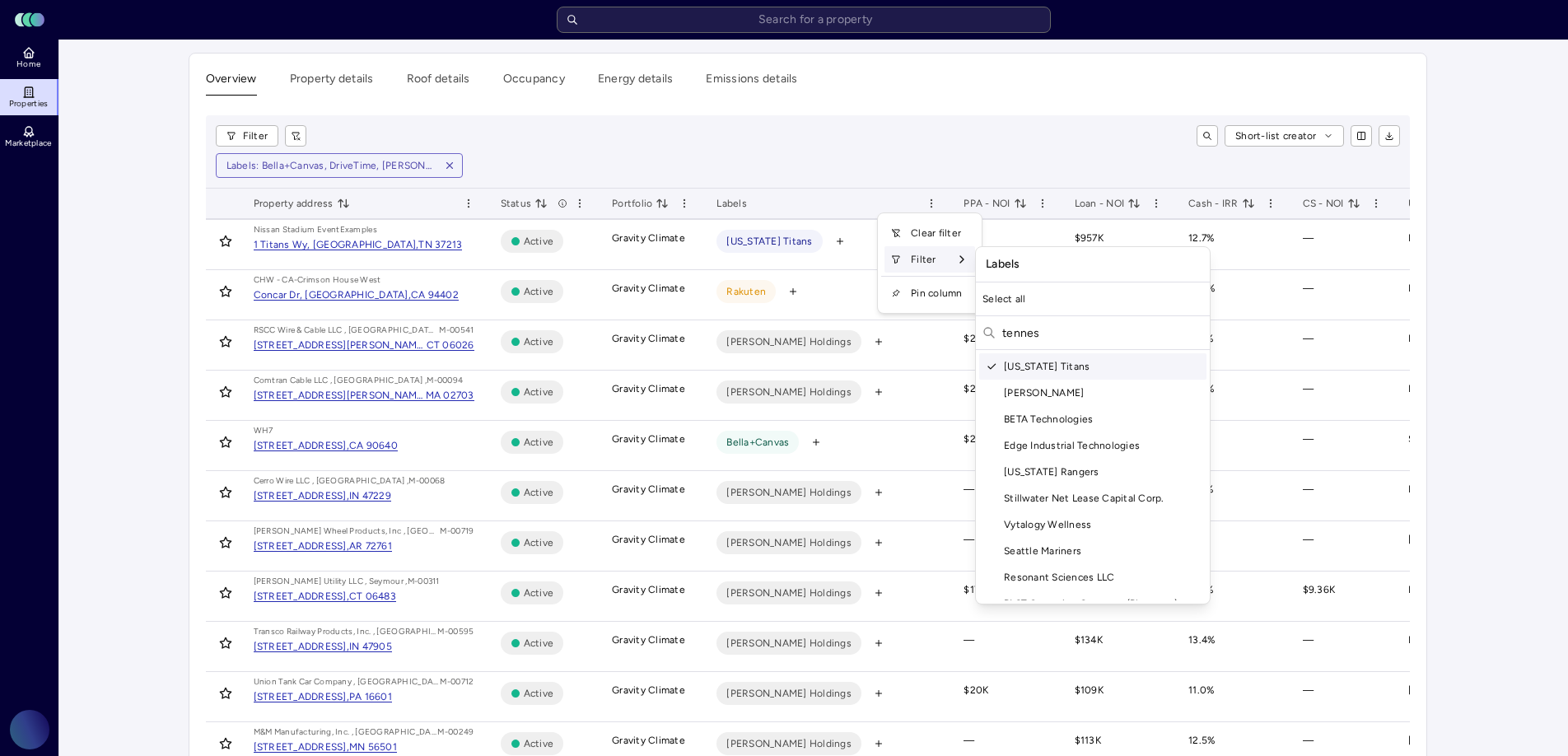
drag, startPoint x: 1067, startPoint y: 328, endPoint x: 985, endPoint y: 328, distance: 82.0
click at [985, 328] on div "tennes" at bounding box center [1092, 334] width 234 height 31
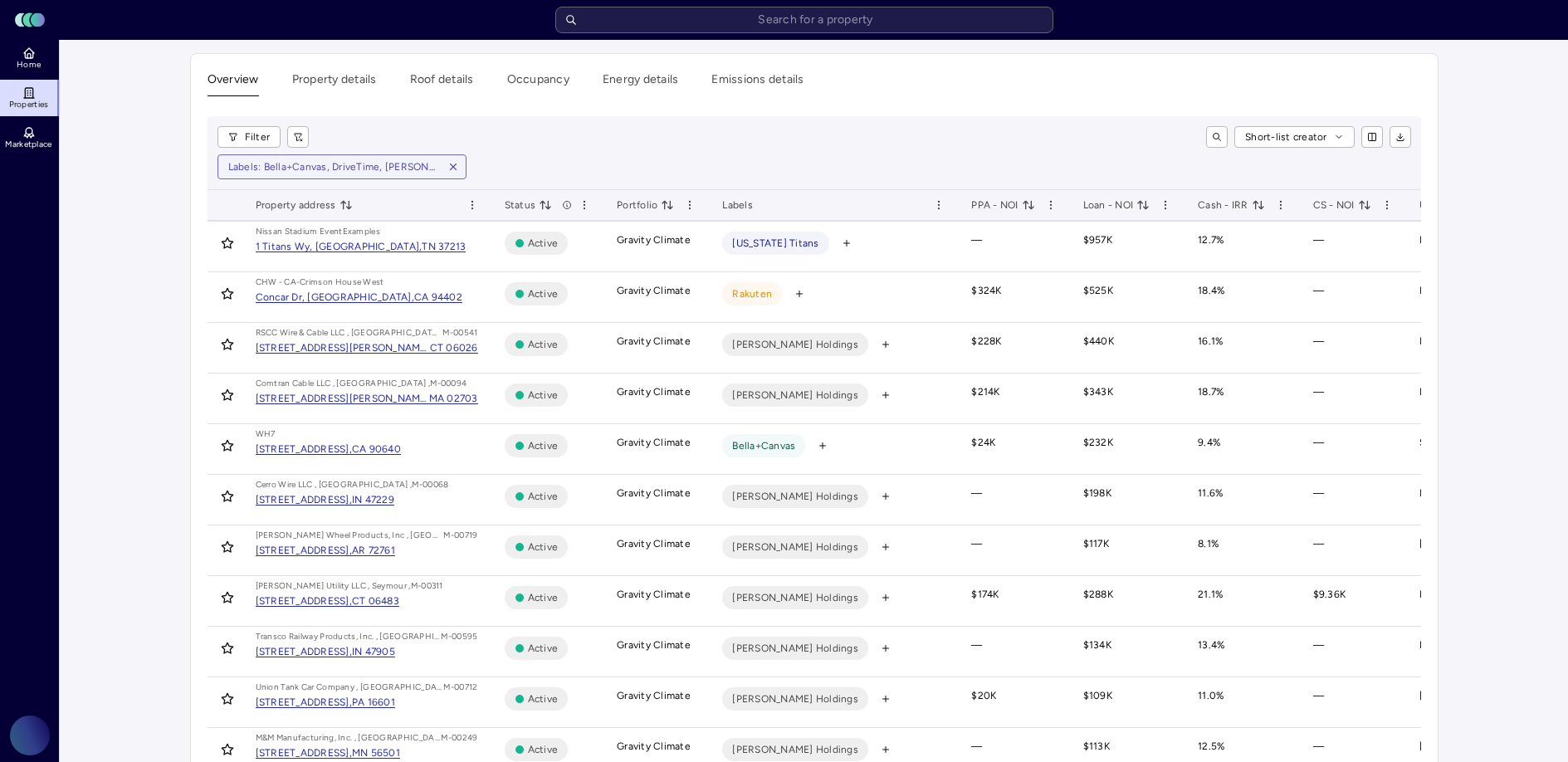
click at [1254, 208] on icon "toggle sorting" at bounding box center [1255, 204] width 4 height 8
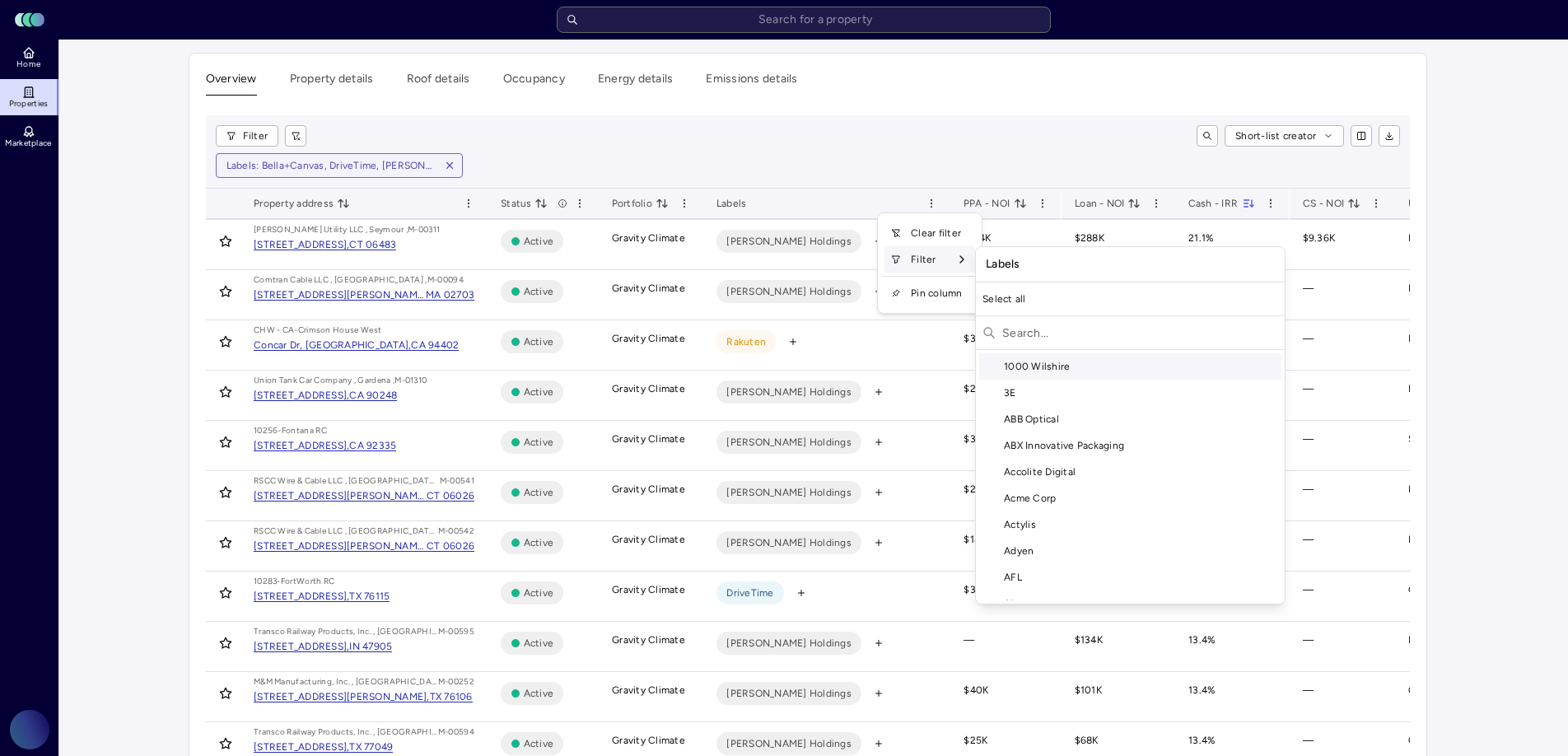
click at [1034, 329] on input "text" at bounding box center [1139, 333] width 276 height 26
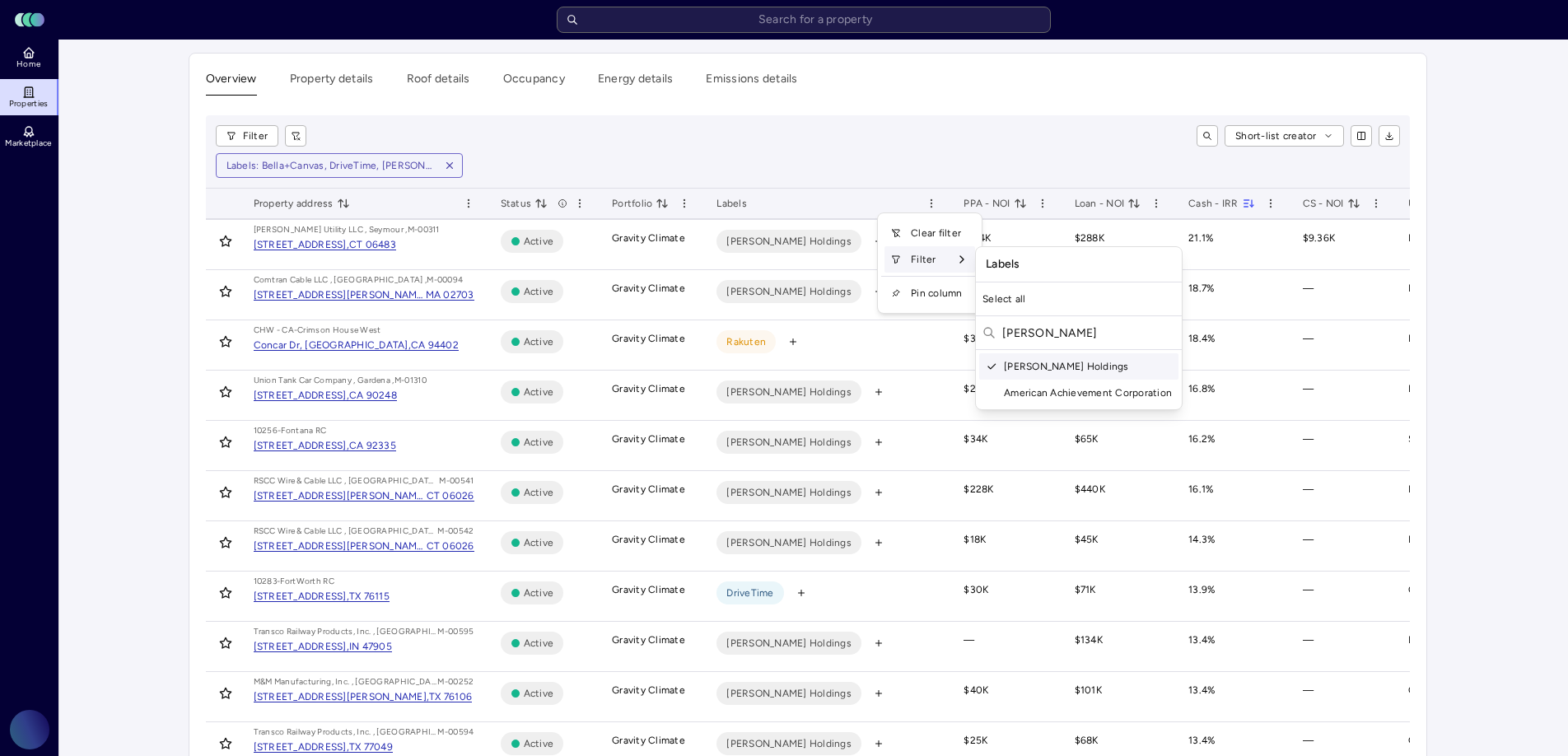
type input "marmon"
click at [989, 365] on icon "Suggestions" at bounding box center [991, 366] width 12 height 12
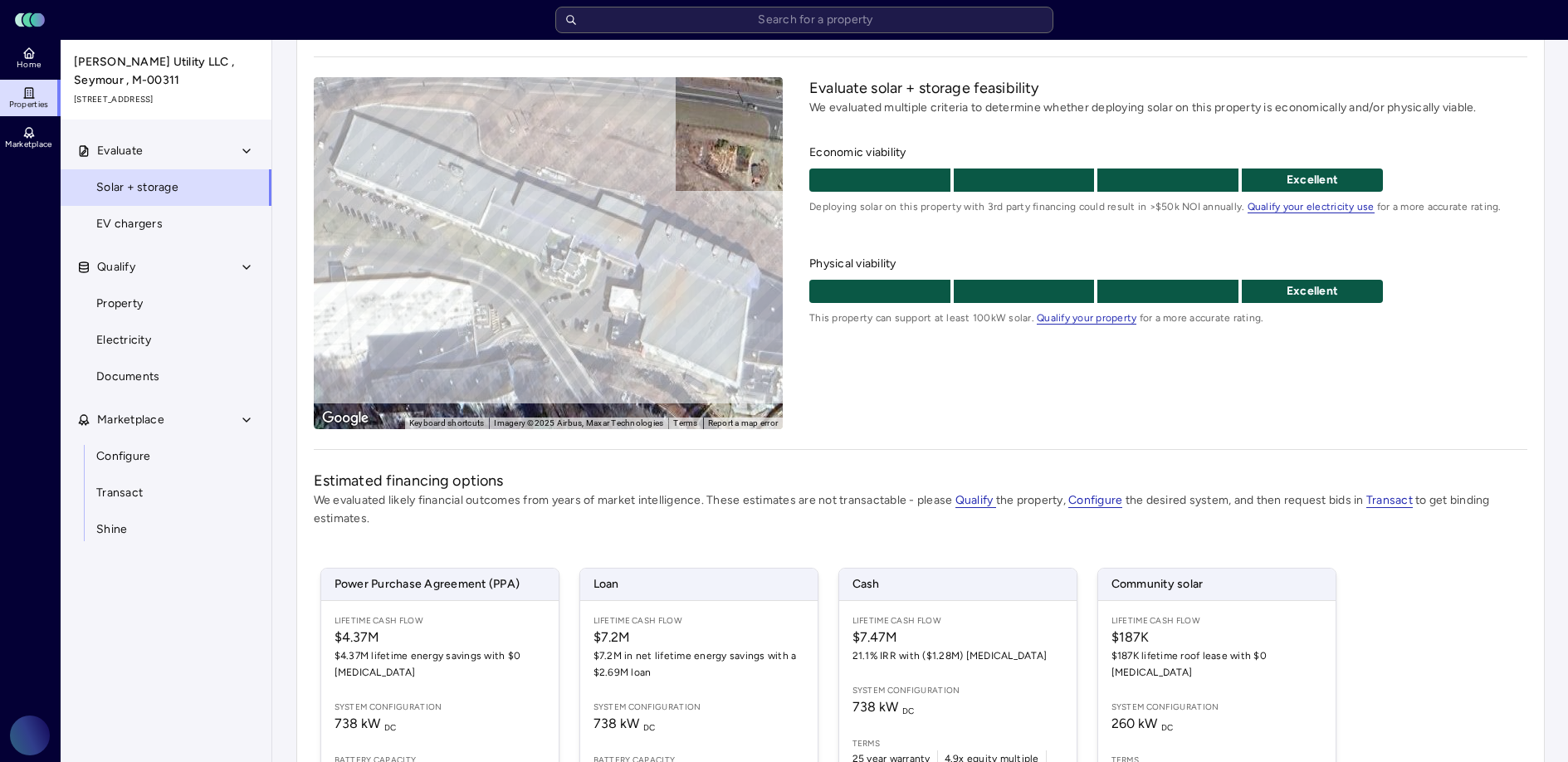
scroll to position [108, 0]
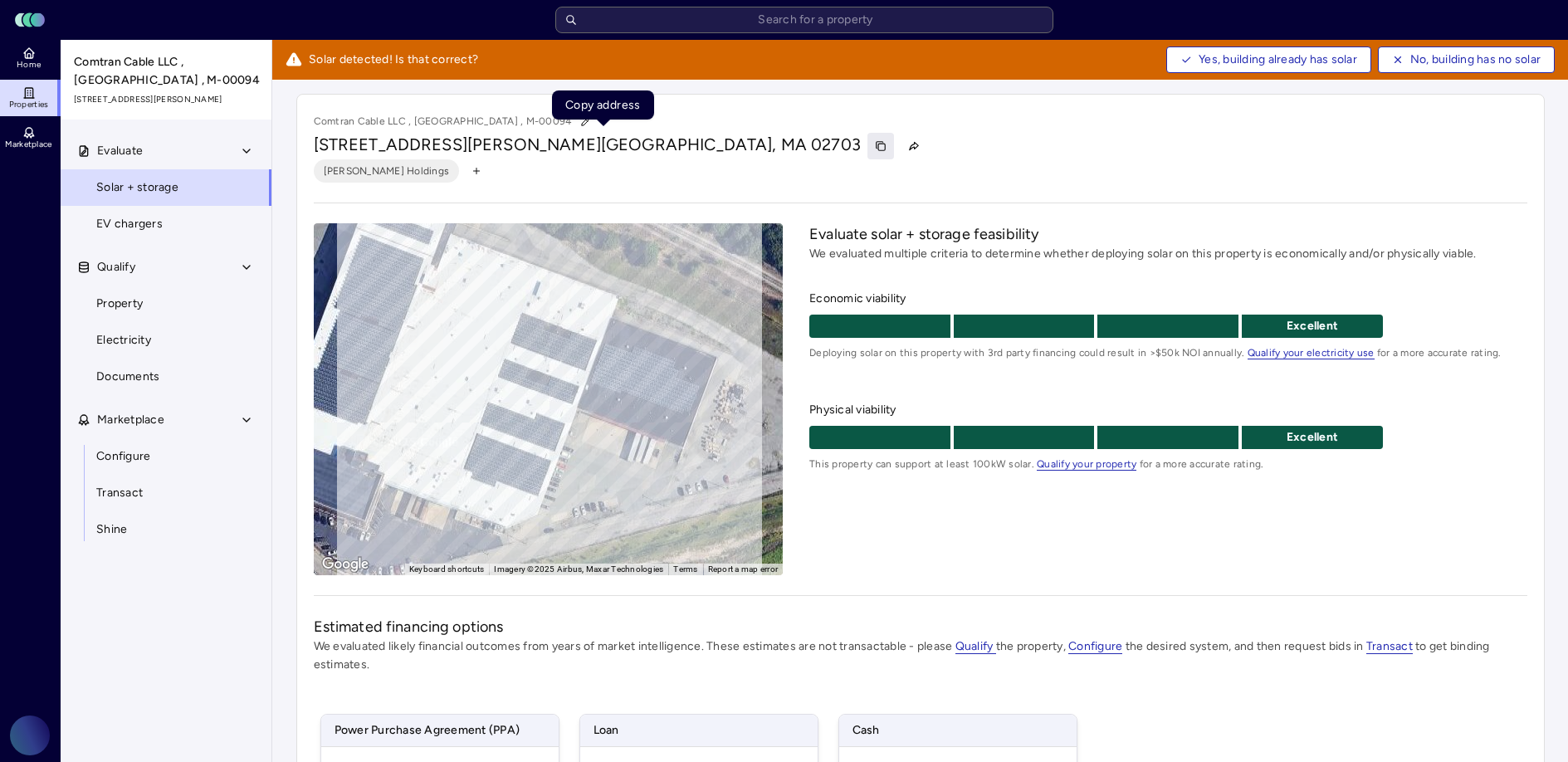
click at [875, 147] on icon "button" at bounding box center [881, 146] width 12 height 12
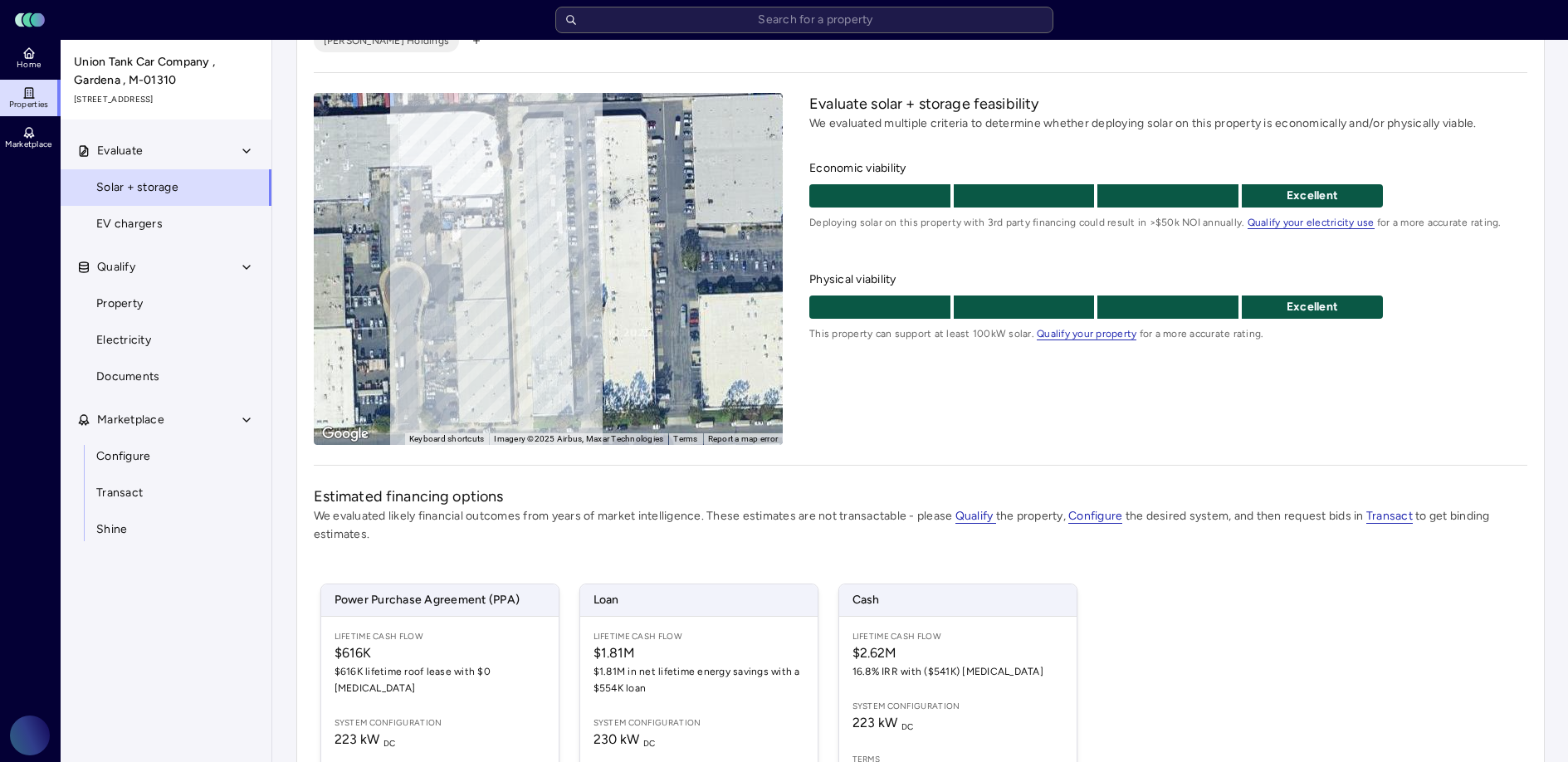
scroll to position [15, 0]
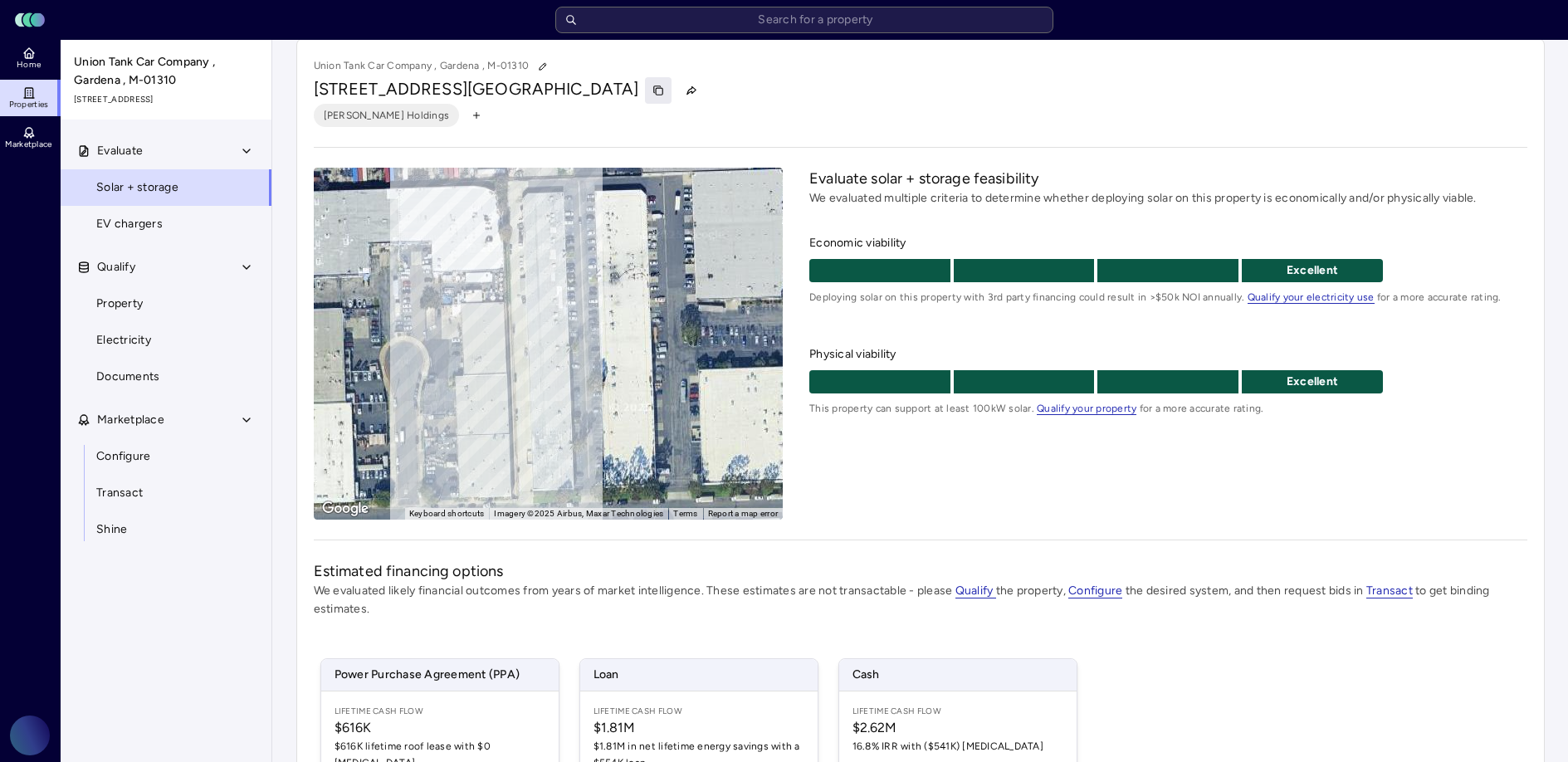
click at [664, 93] on icon "button" at bounding box center [658, 91] width 12 height 12
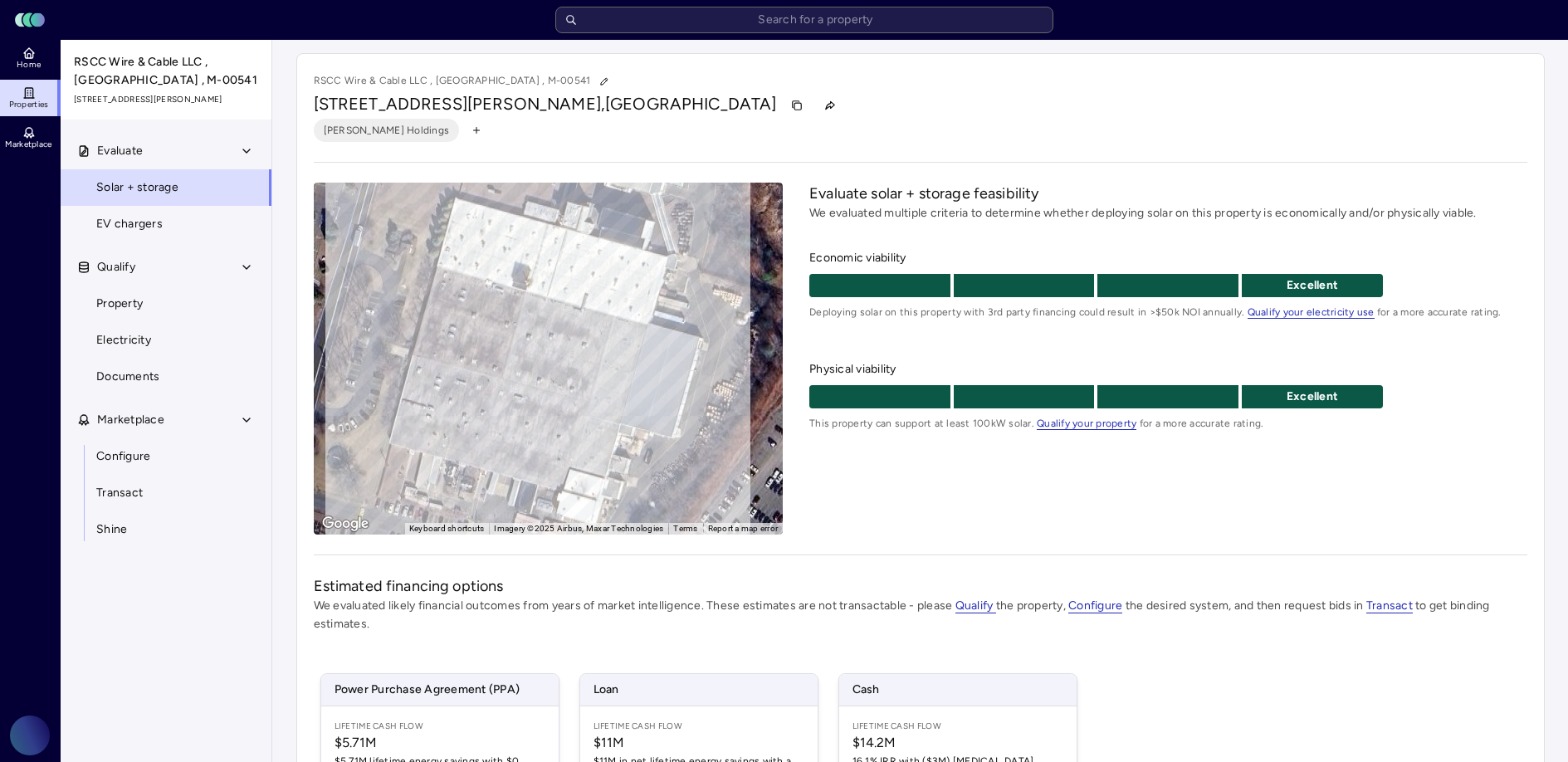
click at [936, 143] on div "RSCC Wire & Cable LLC , East Granby , M-00541 20 Bradley Park Rd, East Granby, …" at bounding box center [920, 559] width 1249 height 1011
click at [791, 105] on icon "button" at bounding box center [797, 105] width 12 height 12
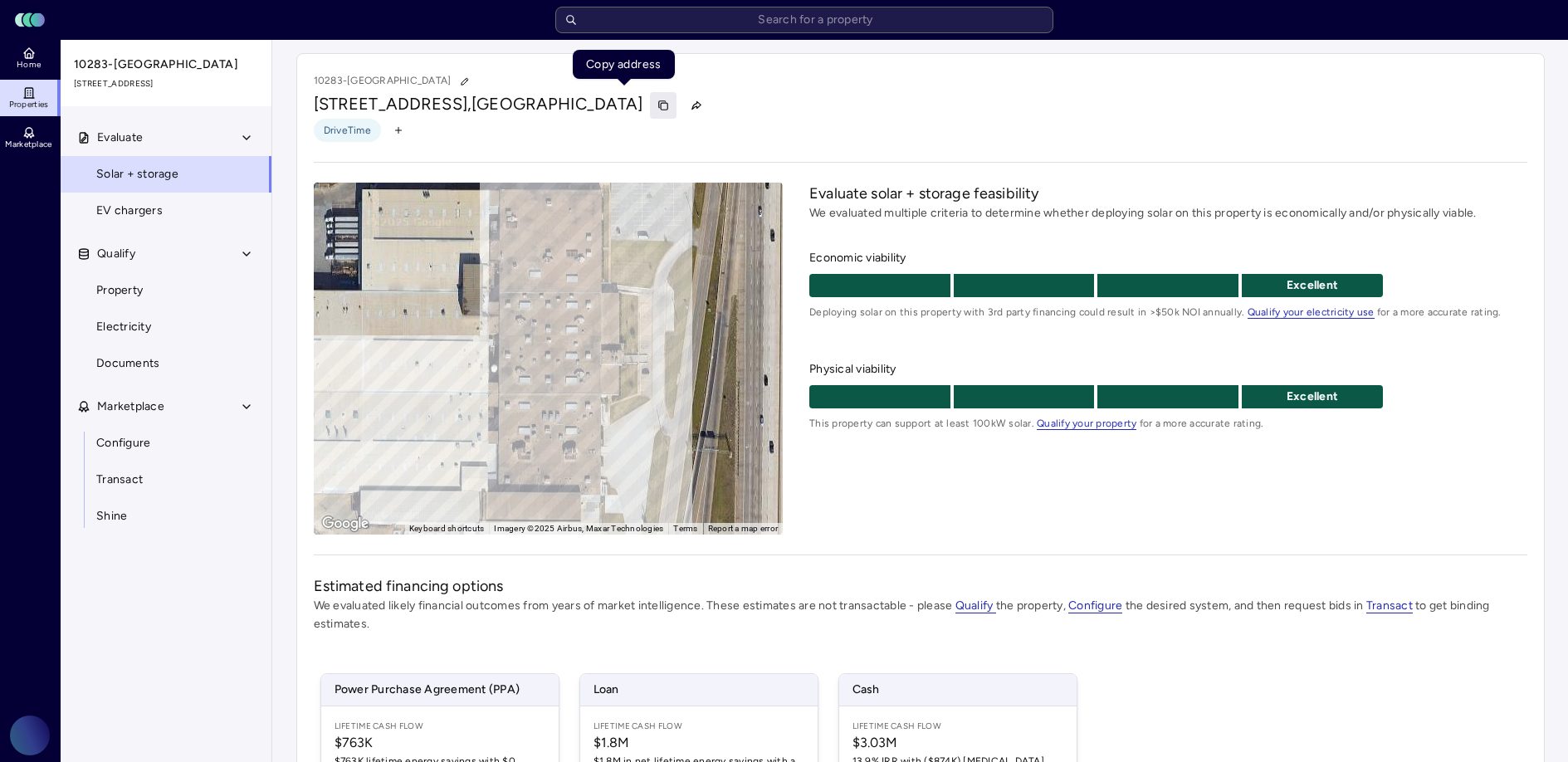
click at [661, 109] on icon "button" at bounding box center [664, 106] width 7 height 7
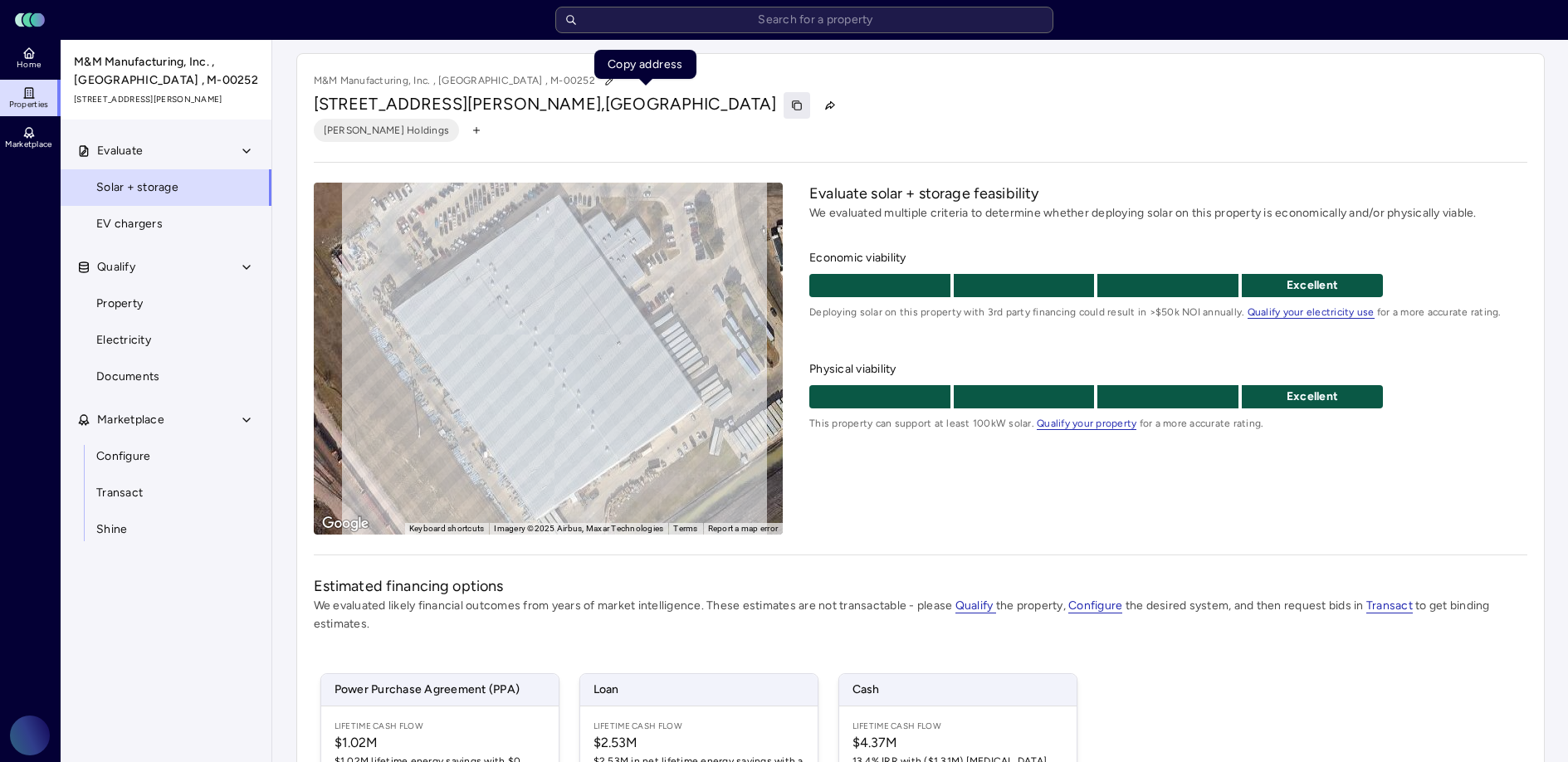
click at [791, 101] on icon "button" at bounding box center [797, 105] width 12 height 12
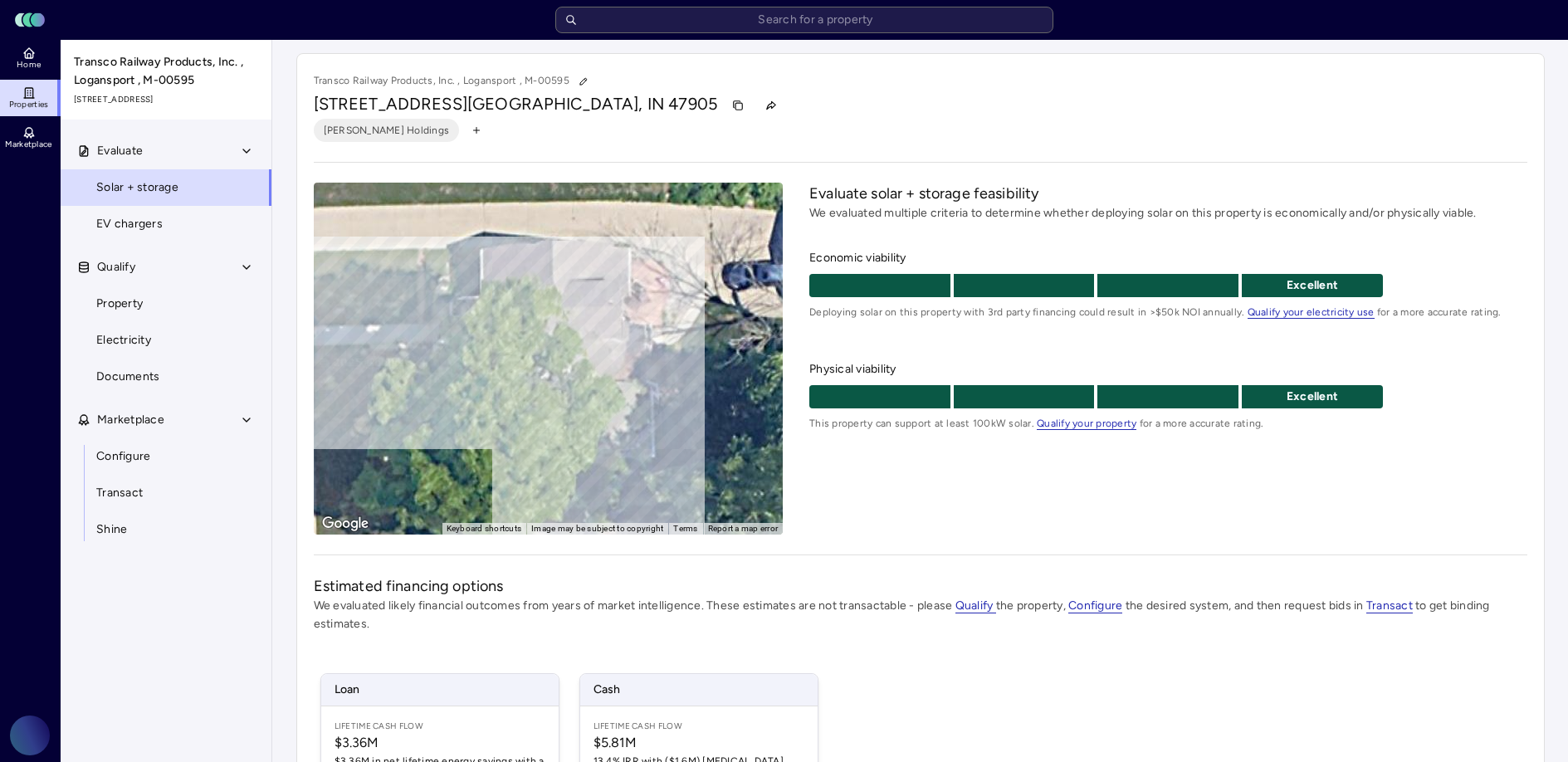
click at [859, 505] on div "Evaluate solar + storage feasibility We evaluated multiple criteria to determin…" at bounding box center [1168, 358] width 717 height 352
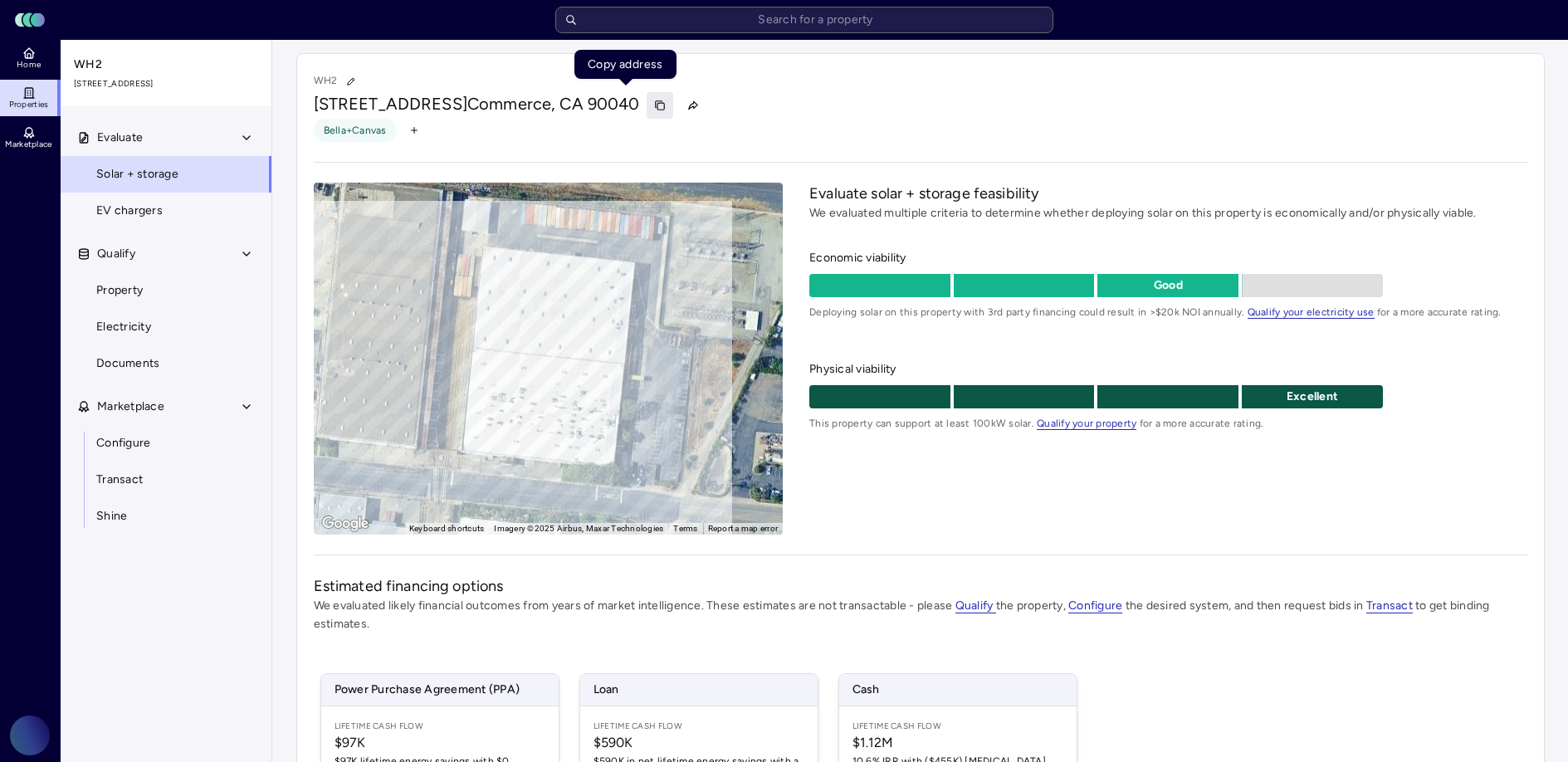
click at [654, 108] on icon "button" at bounding box center [660, 105] width 12 height 12
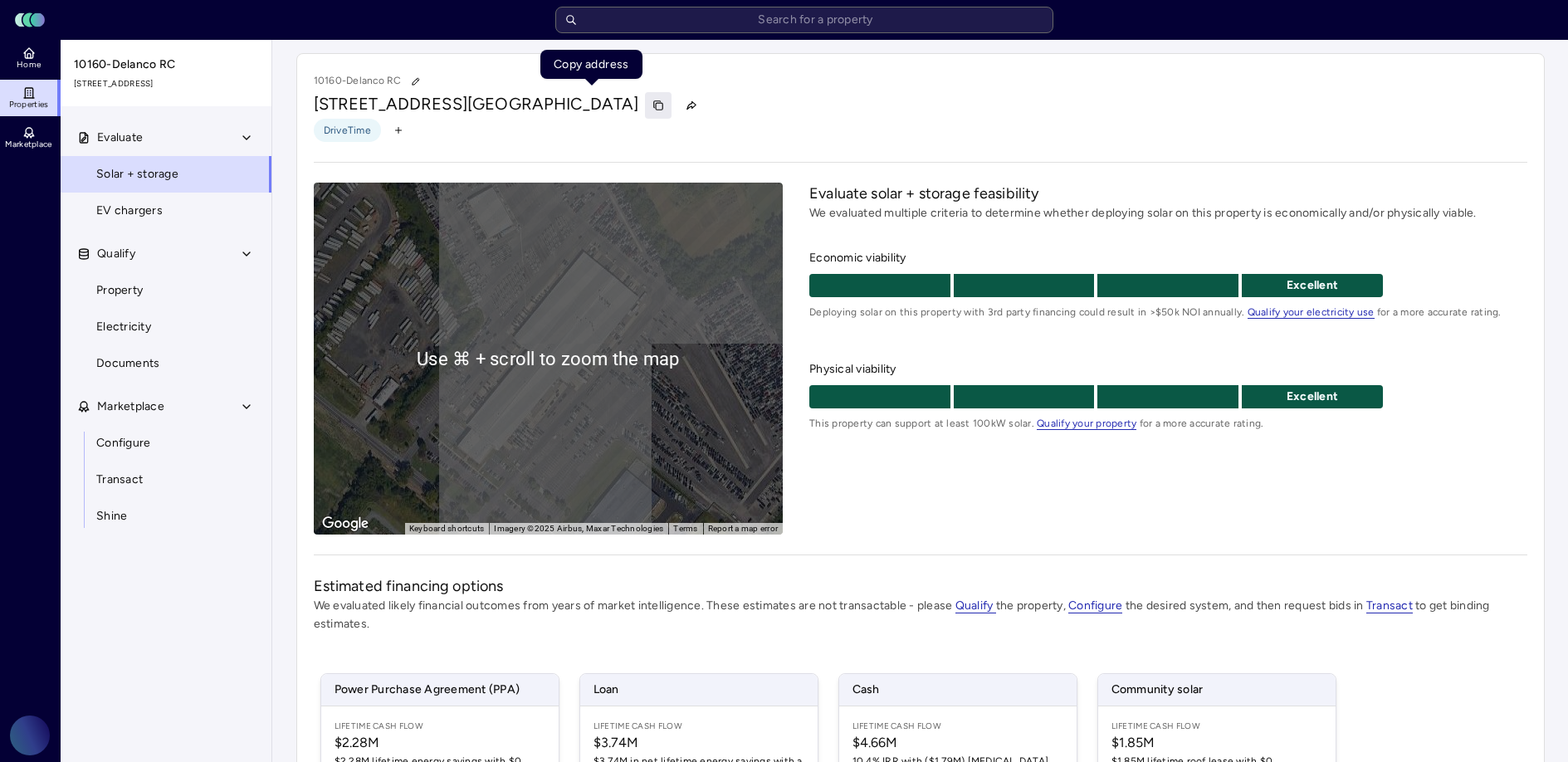
click at [656, 106] on icon "button" at bounding box center [660, 106] width 7 height 7
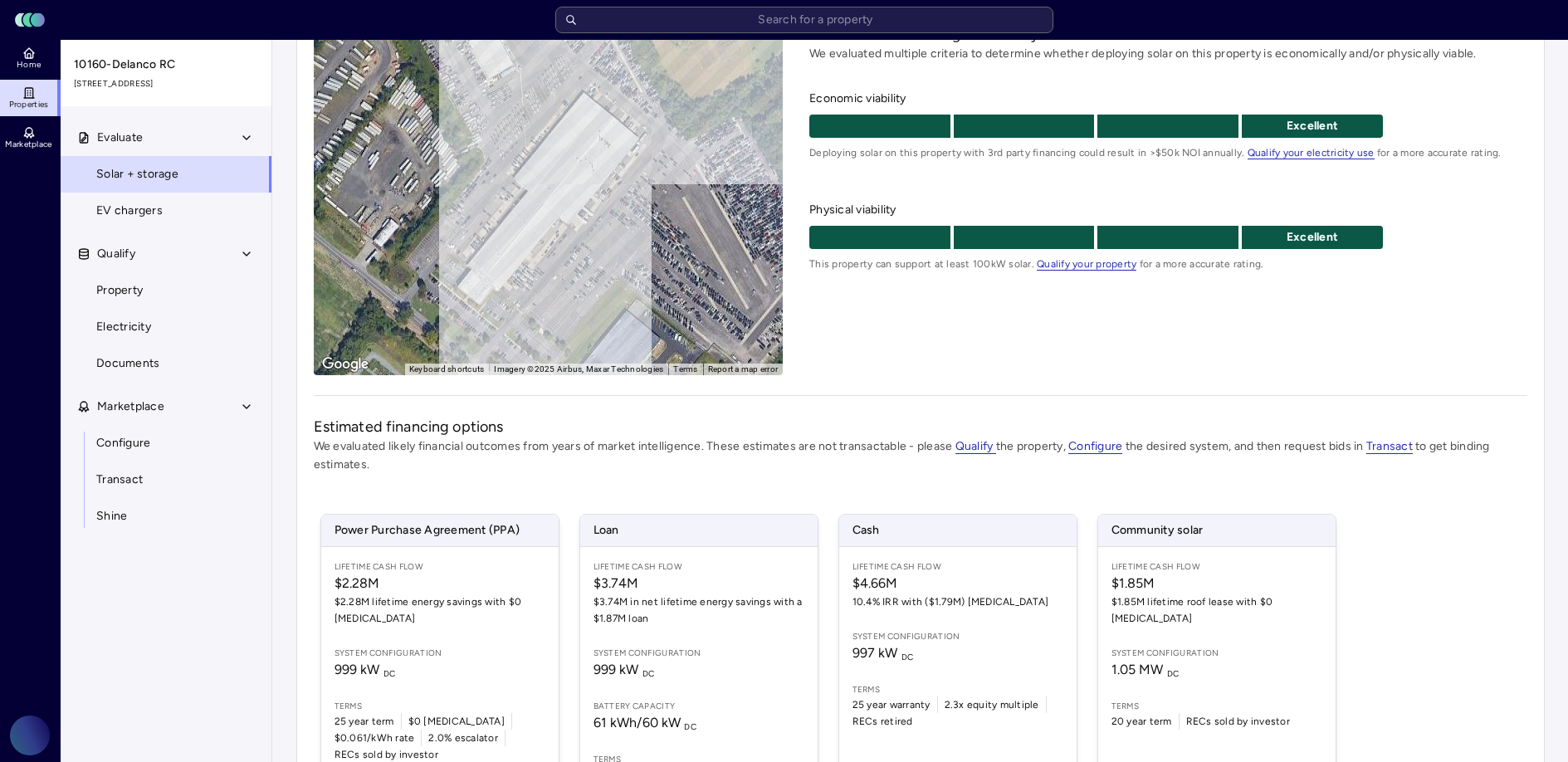
scroll to position [23, 0]
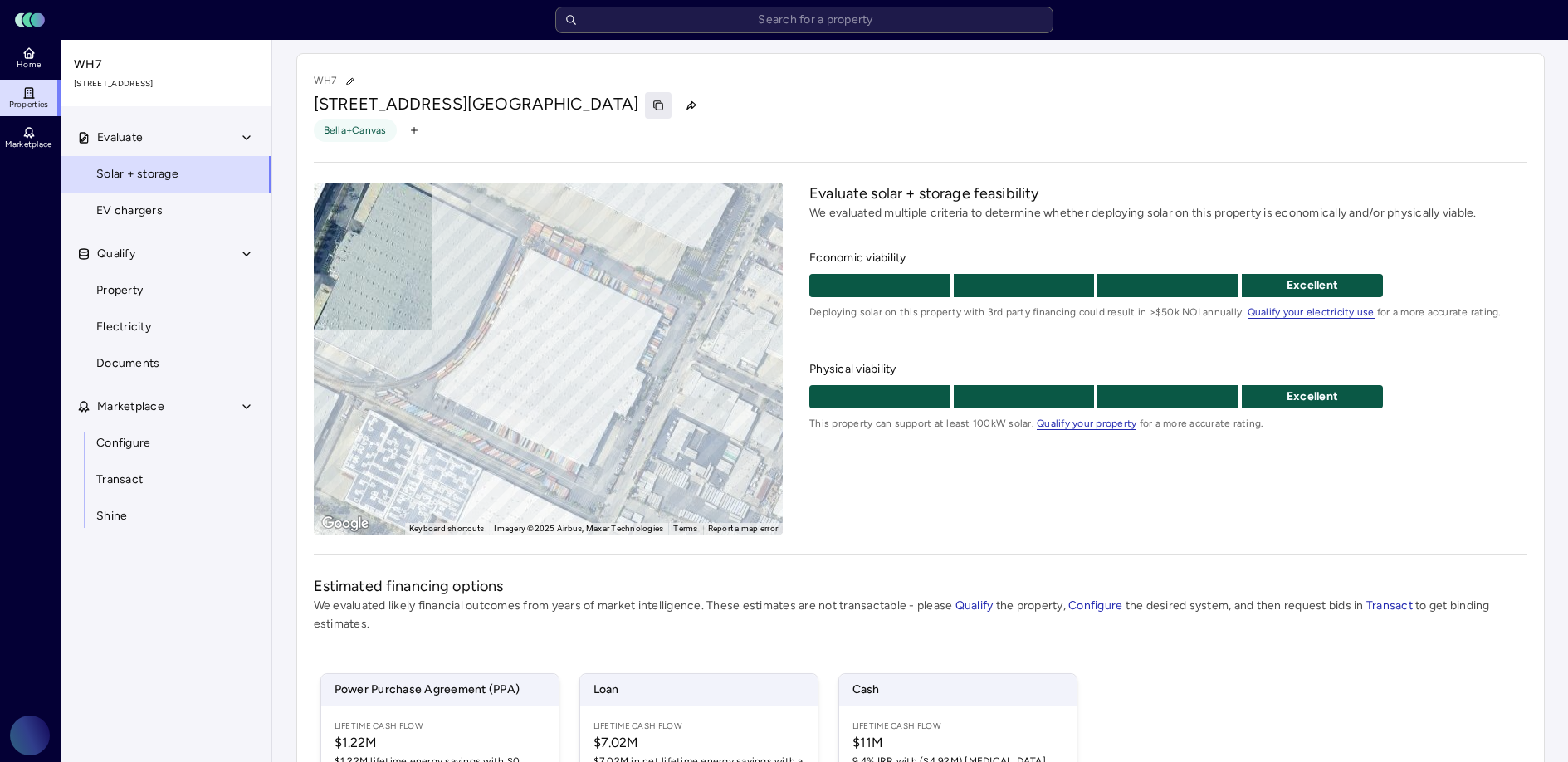
click at [652, 101] on icon "button" at bounding box center [658, 105] width 12 height 12
click at [645, 101] on button "button" at bounding box center [658, 105] width 27 height 27
click at [613, 350] on div "To activate drag with keyboard, press Alt + Enter. Once in keyboard drag state,…" at bounding box center [548, 358] width 470 height 352
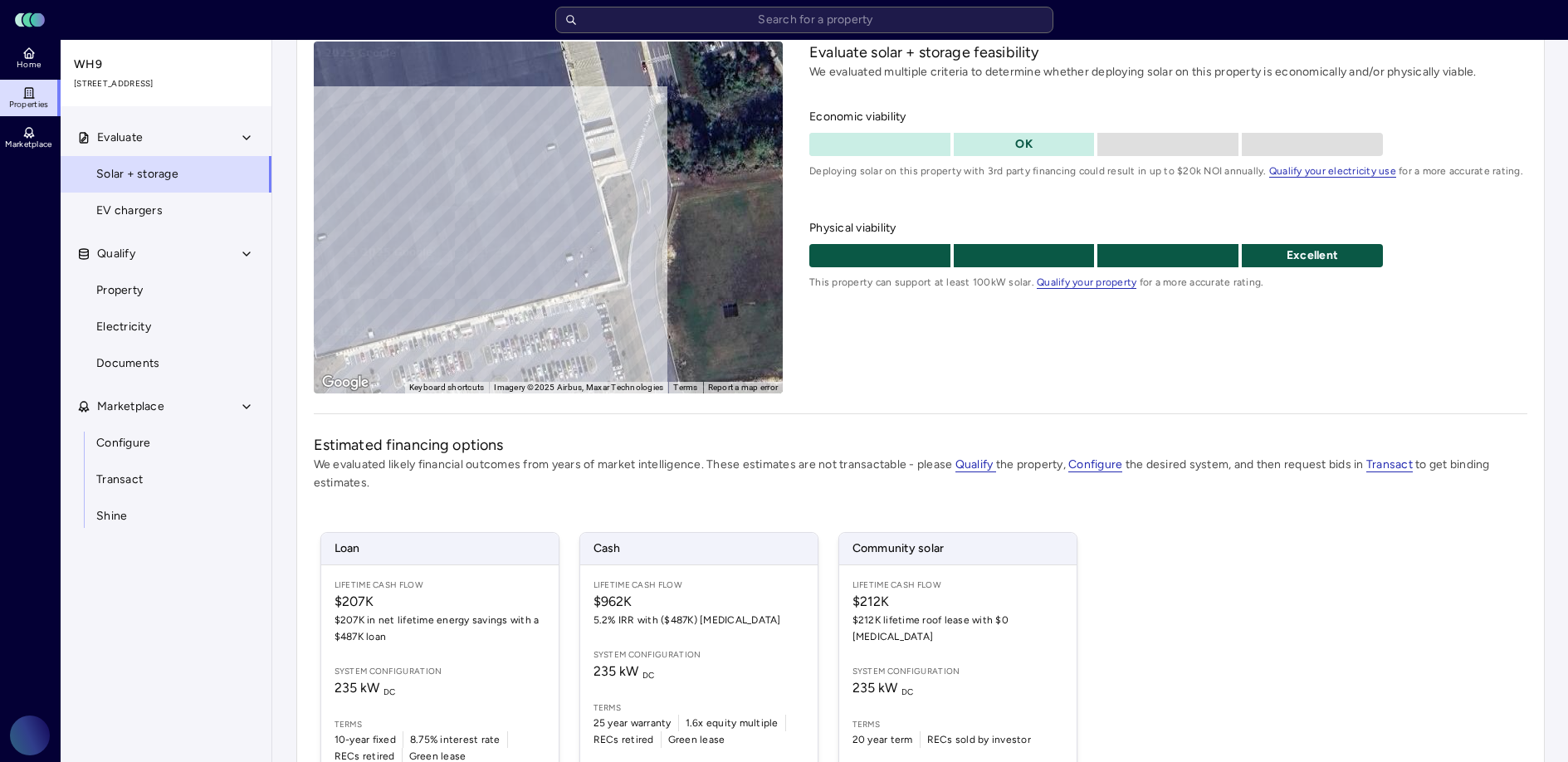
scroll to position [144, 0]
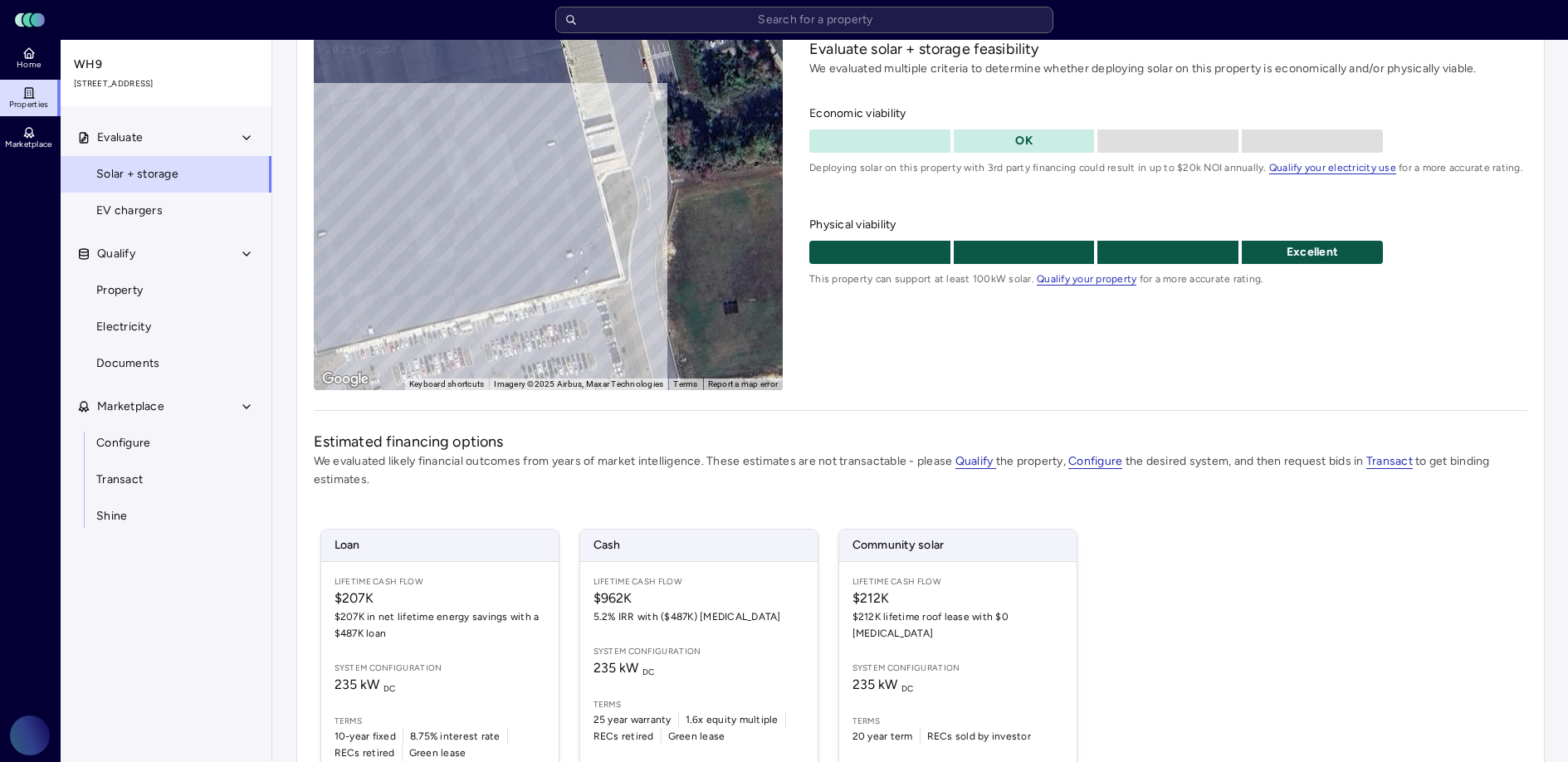
click at [862, 369] on div "Evaluate solar + storage feasibility We evaluated multiple criteria to determin…" at bounding box center [1168, 214] width 717 height 352
click at [862, 342] on div "Evaluate solar + storage feasibility We evaluated multiple criteria to determin…" at bounding box center [1168, 214] width 717 height 352
click at [854, 351] on div "Evaluate solar + storage feasibility We evaluated multiple criteria to determin…" at bounding box center [1168, 214] width 717 height 352
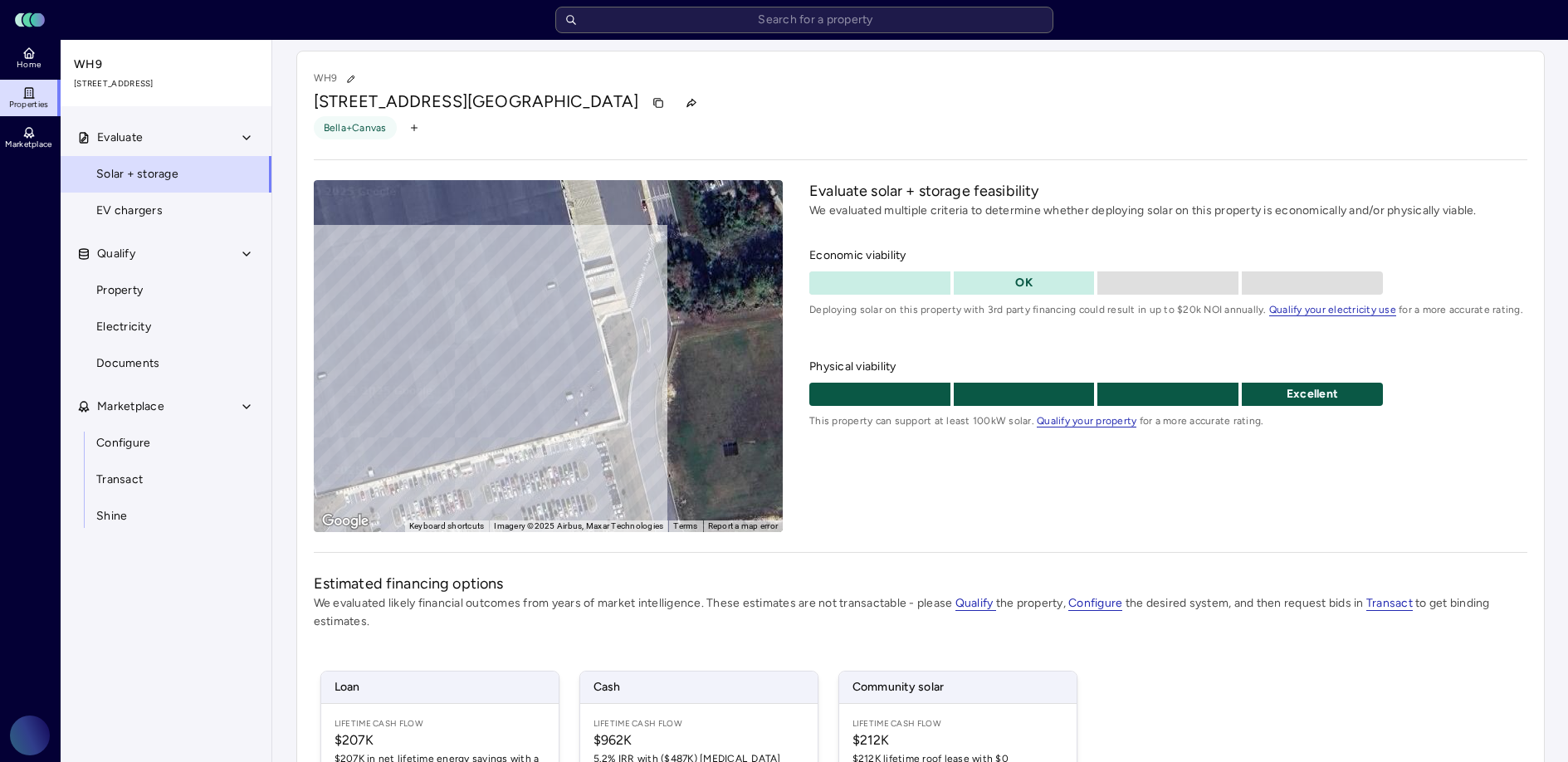
scroll to position [3, 0]
click at [645, 100] on button "button" at bounding box center [658, 102] width 27 height 27
click at [964, 534] on div "WH9 [STREET_ADDRESS] [PERSON_NAME]+Canvas ← Move left → Move right ↑ Move up ↓ …" at bounding box center [920, 521] width 1249 height 942
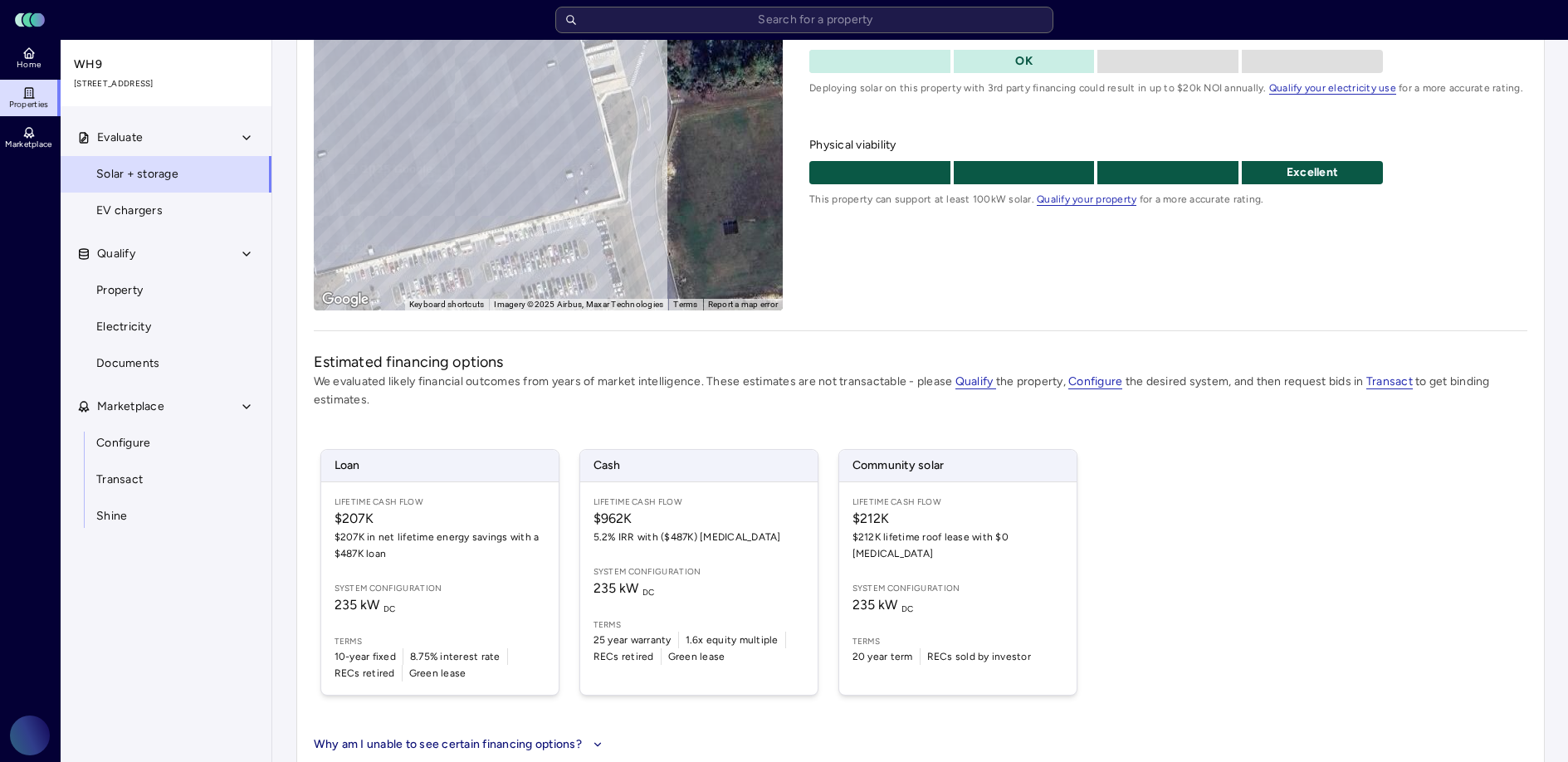
scroll to position [0, 0]
